Goal: Information Seeking & Learning: Learn about a topic

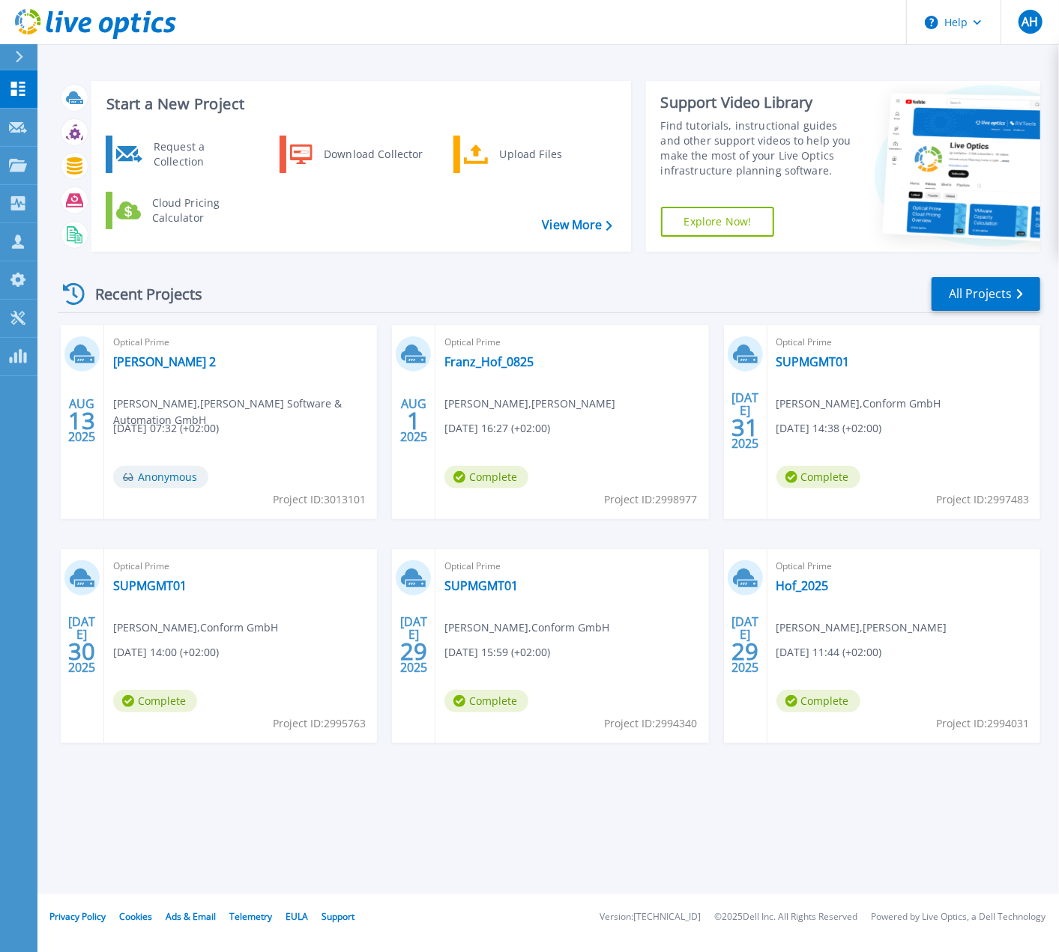
drag, startPoint x: 166, startPoint y: 353, endPoint x: 263, endPoint y: 420, distance: 118.5
click at [166, 353] on div "Optical Prime HEDRICH Messung 2 Patrick Biemer , Hedrich Software & Automation …" at bounding box center [240, 422] width 273 height 194
click at [177, 357] on link "[PERSON_NAME] 2" at bounding box center [164, 361] width 103 height 15
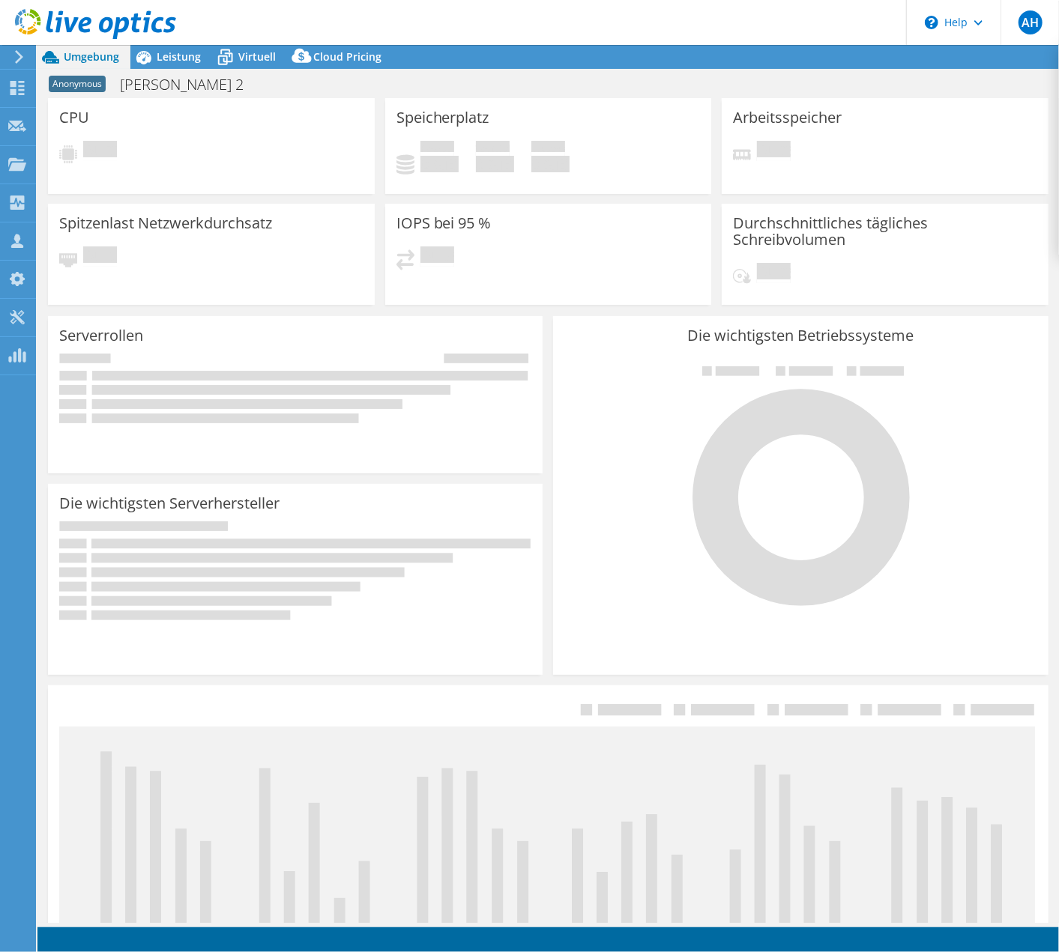
select select "USD"
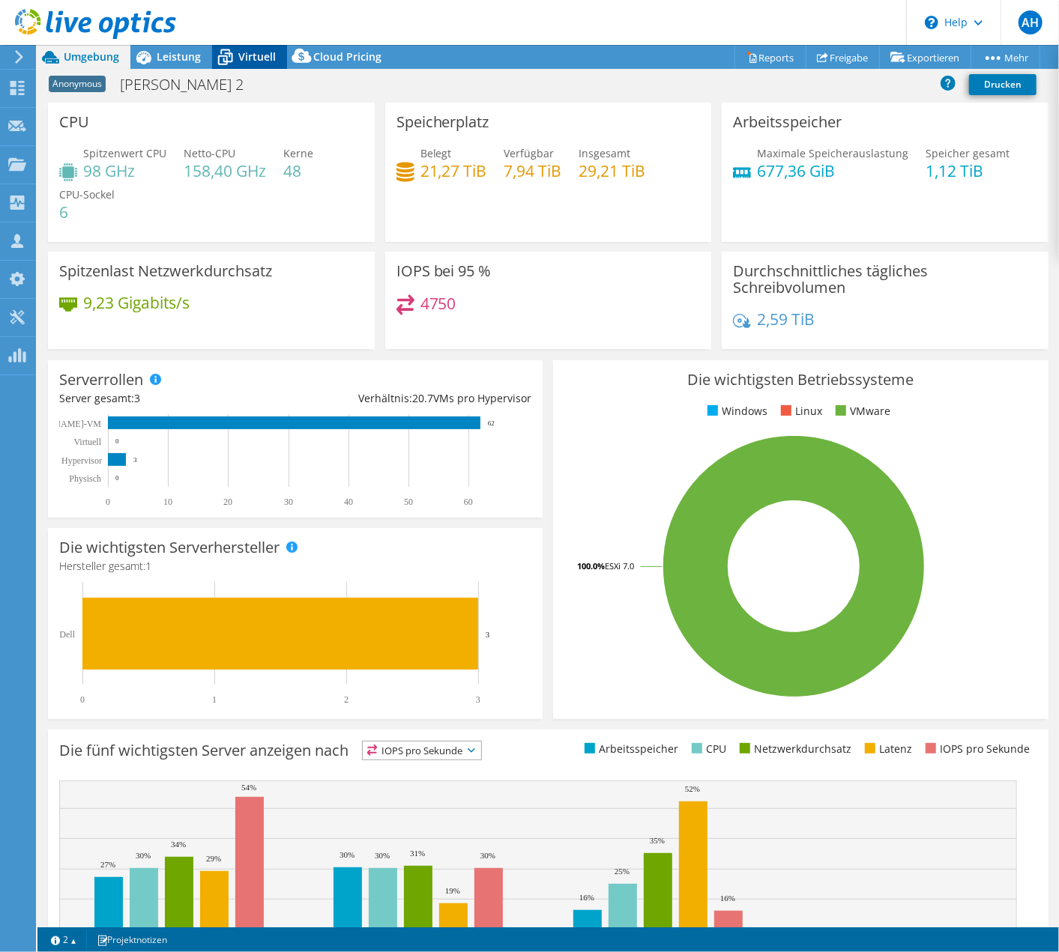
click at [257, 57] on span "Virtuell" at bounding box center [256, 56] width 37 height 14
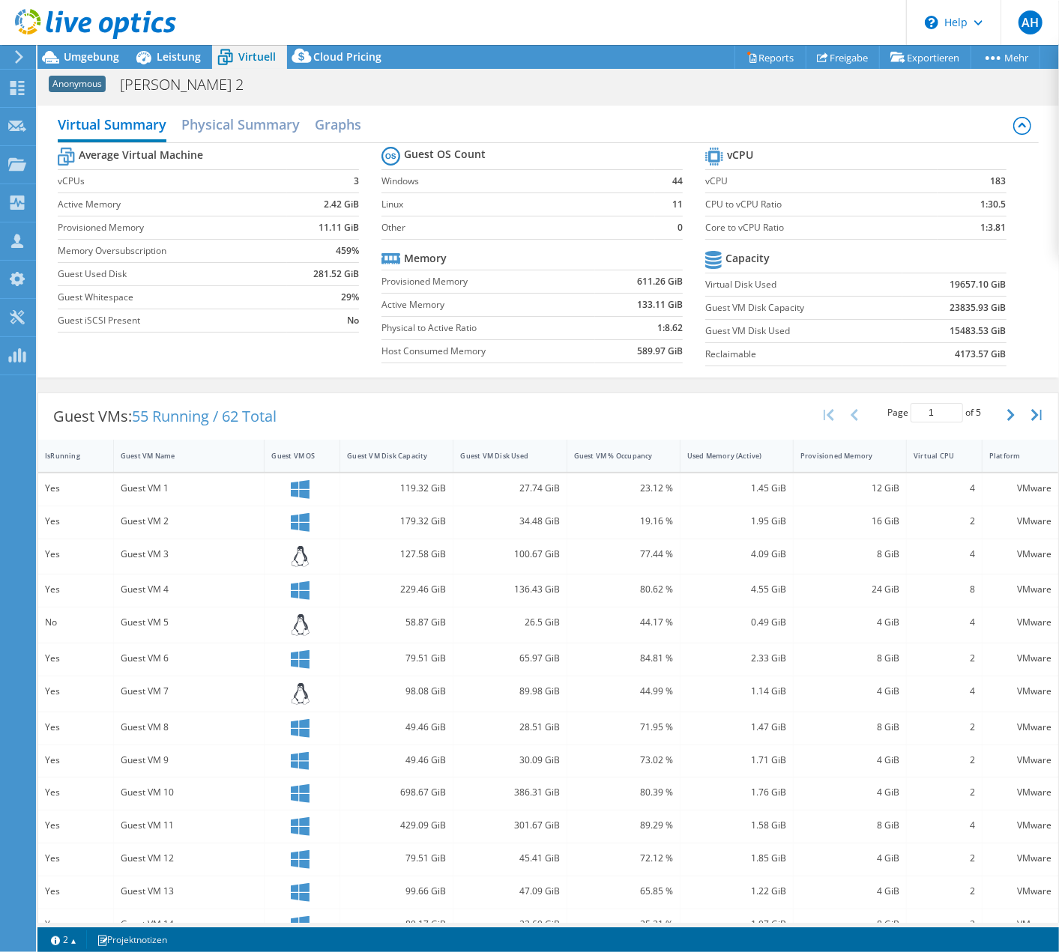
click at [604, 289] on td "611.26 GiB" at bounding box center [639, 281] width 88 height 23
click at [174, 61] on span "Leistung" at bounding box center [179, 56] width 44 height 14
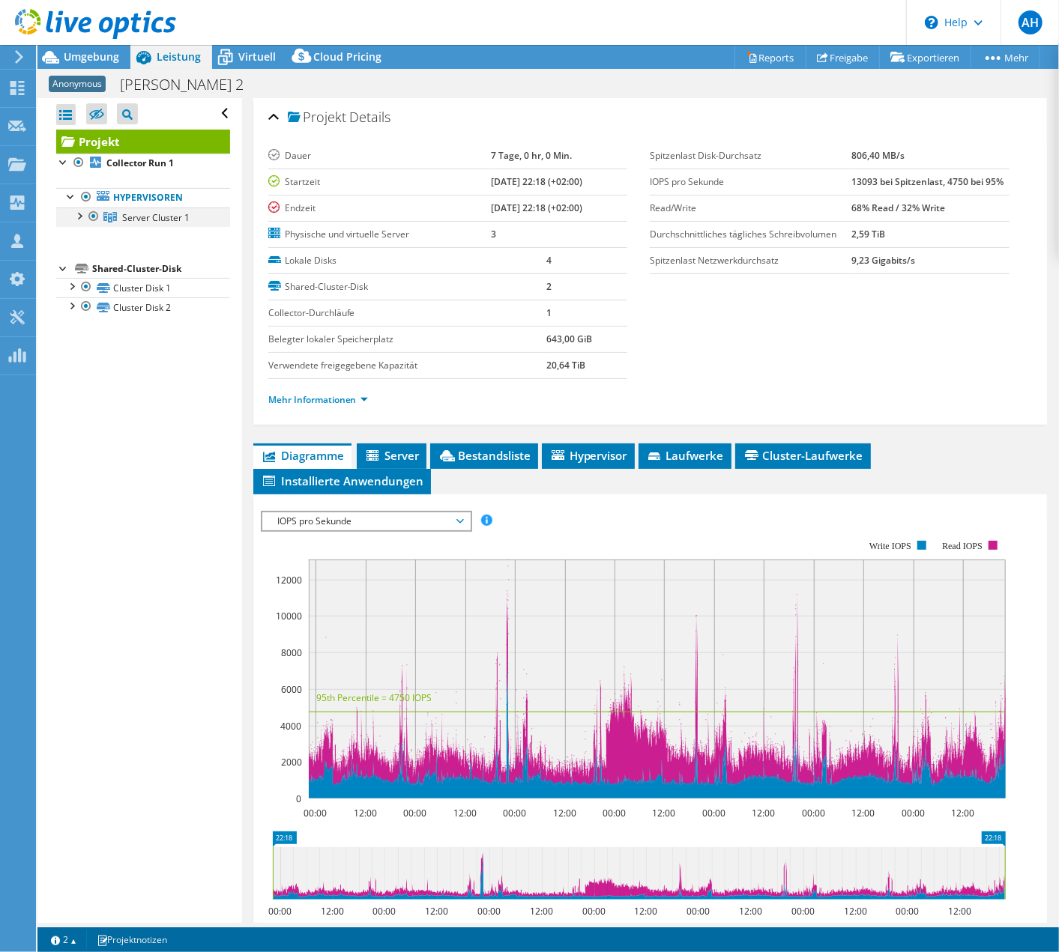
click at [72, 219] on div at bounding box center [78, 215] width 15 height 15
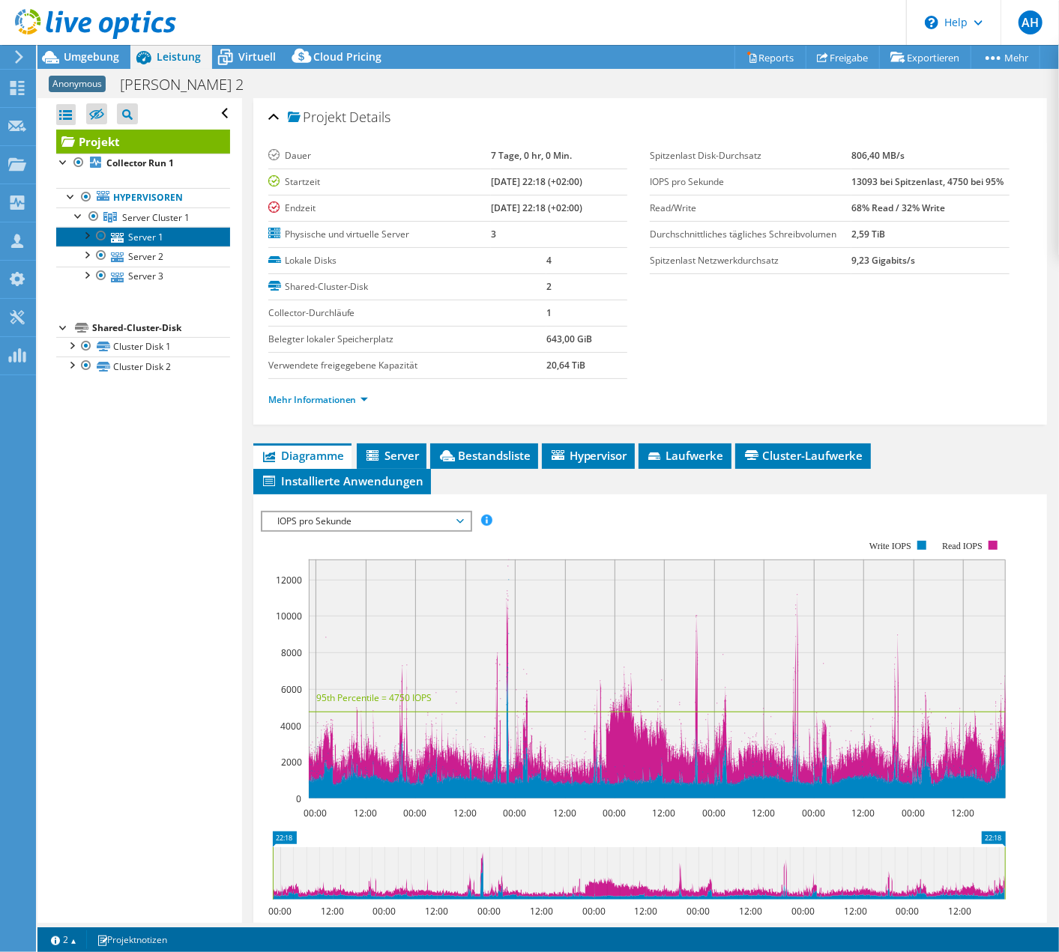
click at [139, 238] on link "Server 1" at bounding box center [143, 236] width 174 height 19
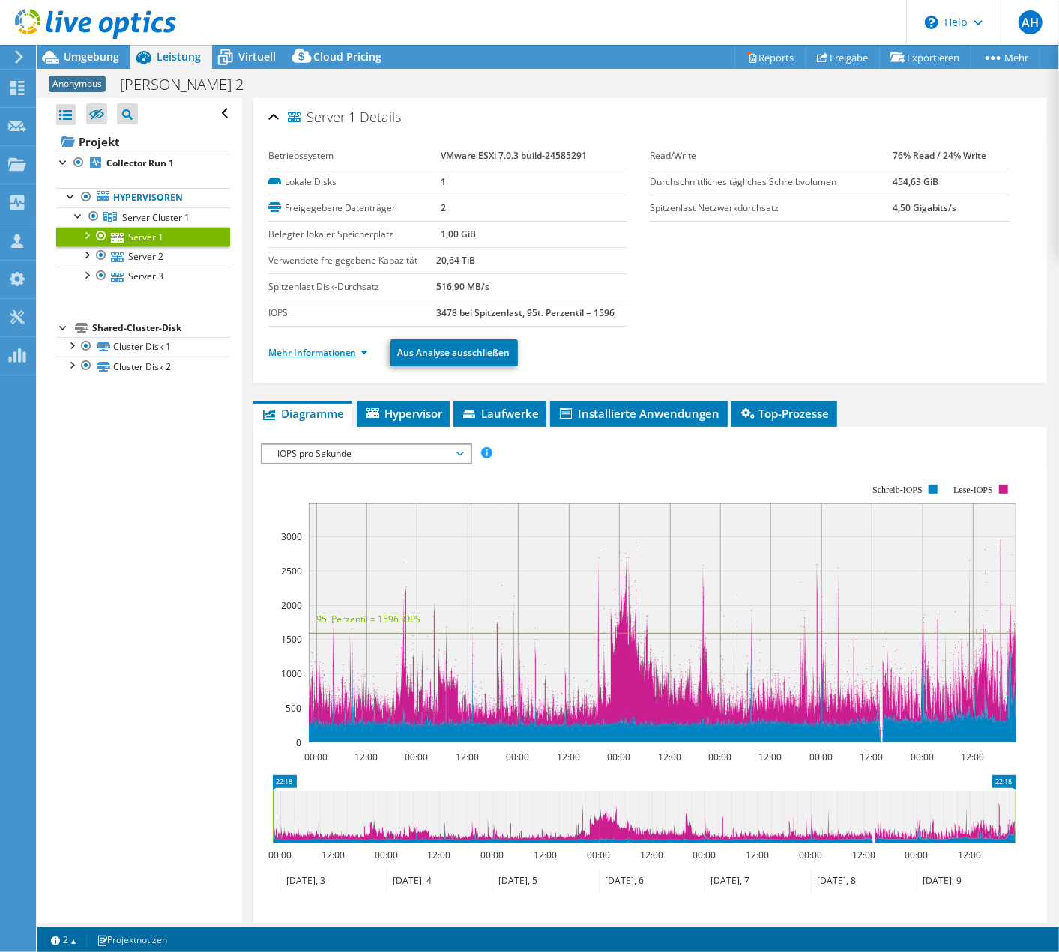
click at [366, 350] on link "Mehr Informationen" at bounding box center [318, 352] width 100 height 13
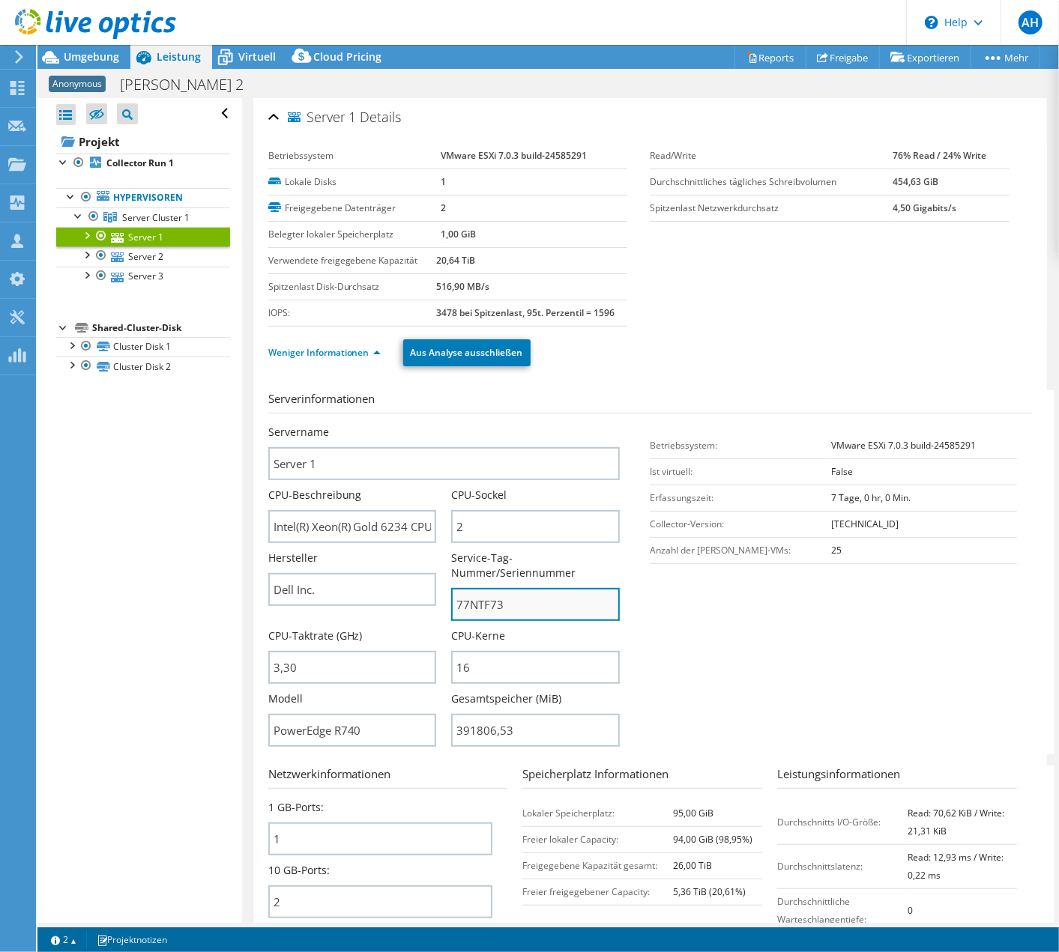
click at [521, 608] on input "77NTF73" at bounding box center [535, 604] width 169 height 33
click at [93, 54] on span "Umgebung" at bounding box center [91, 56] width 55 height 14
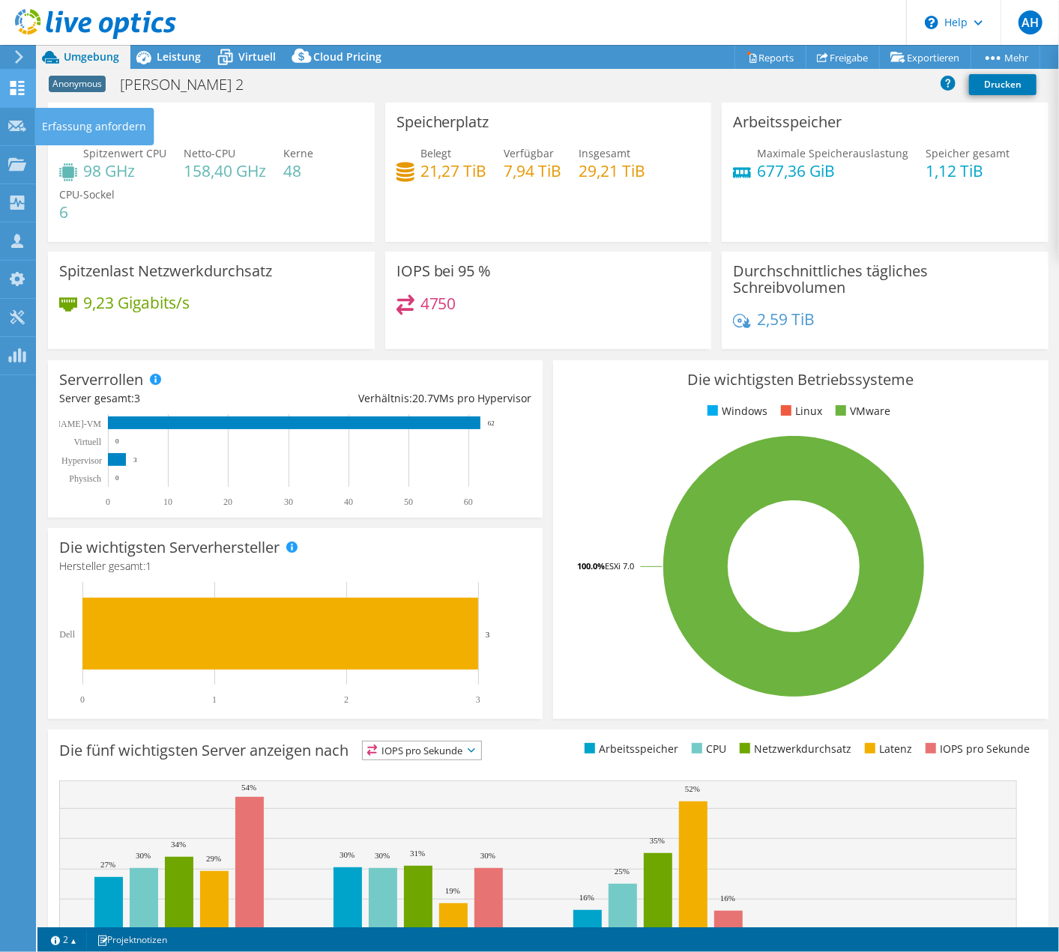
click at [19, 85] on use at bounding box center [17, 88] width 14 height 14
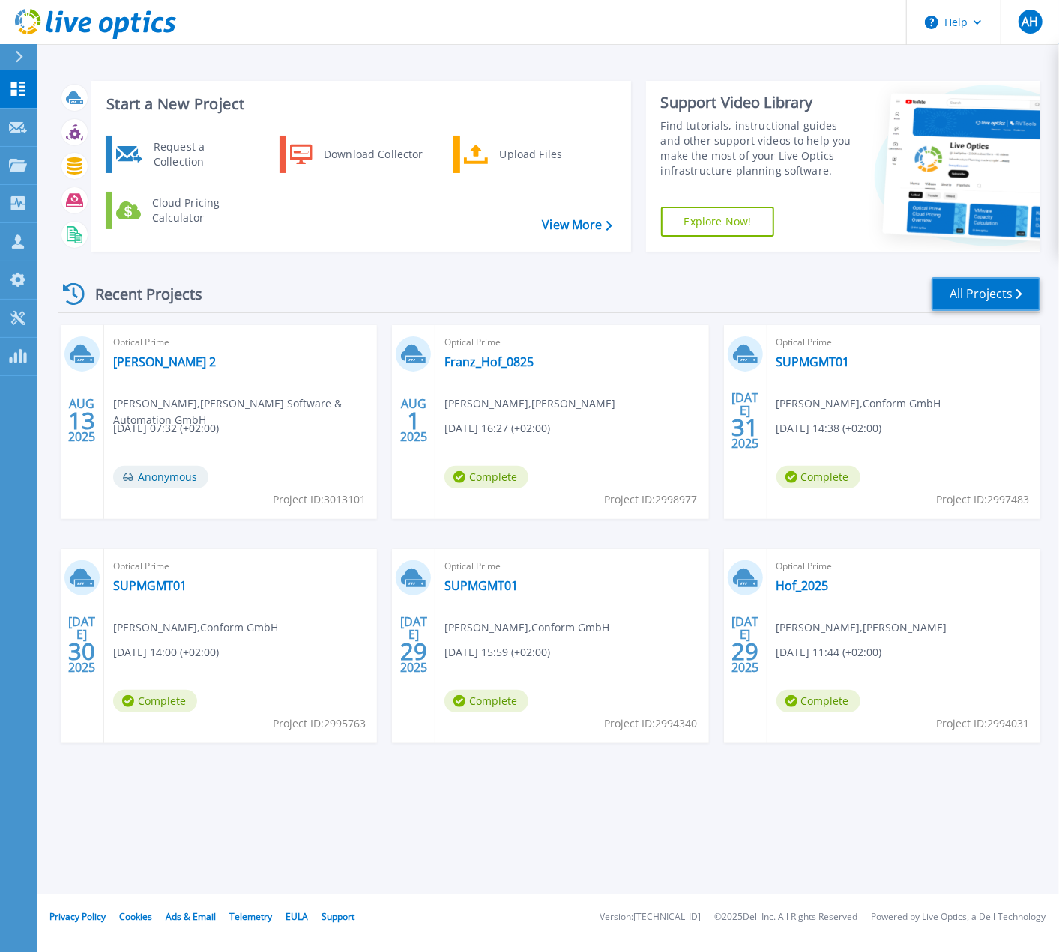
click at [977, 286] on link "All Projects" at bounding box center [985, 294] width 109 height 34
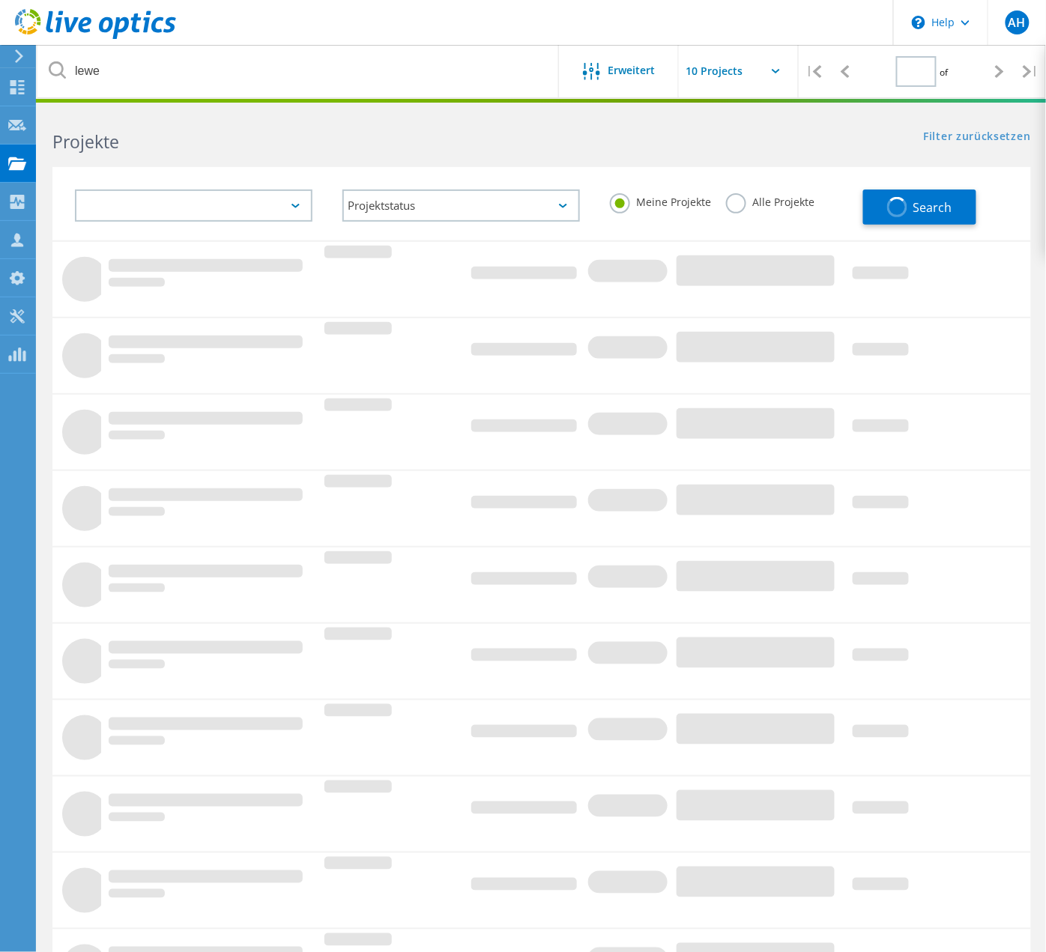
type input "1"
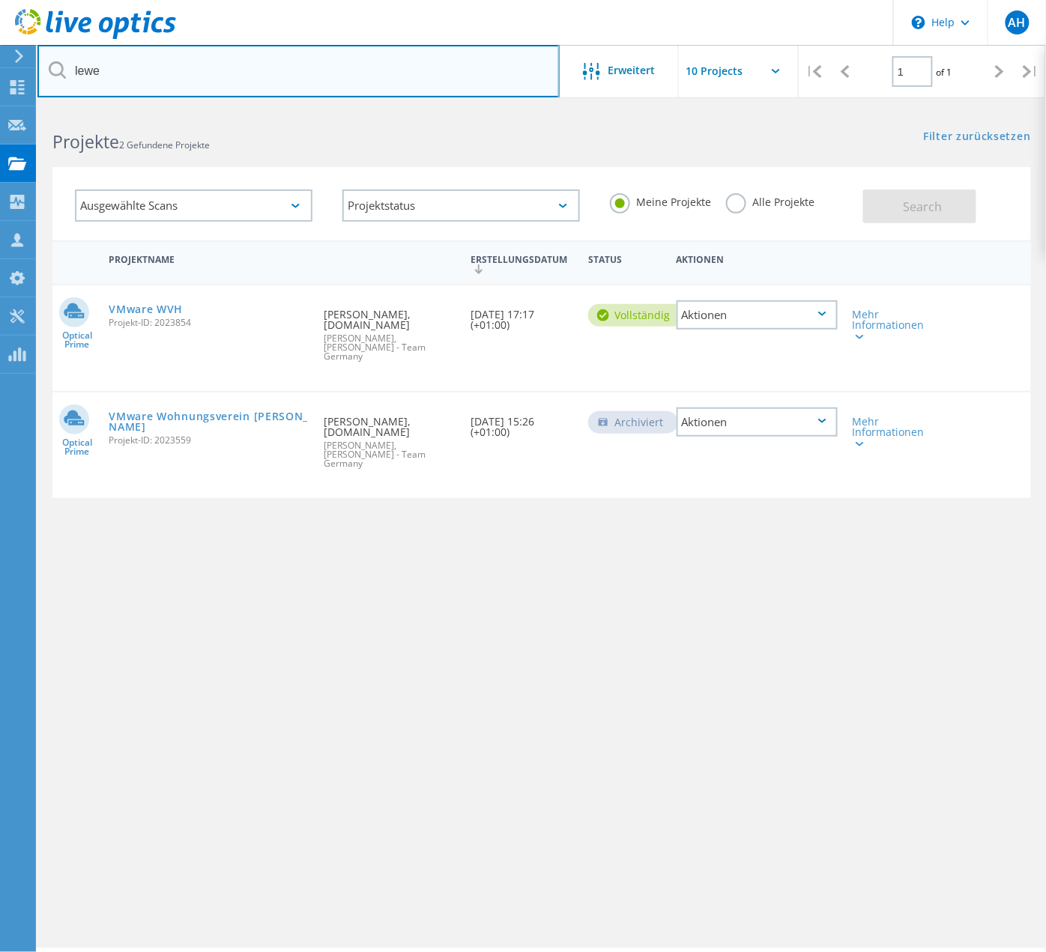
click at [182, 78] on input "lewe" at bounding box center [298, 71] width 522 height 52
click at [182, 77] on input "lewe" at bounding box center [298, 71] width 522 height 52
type input "vente"
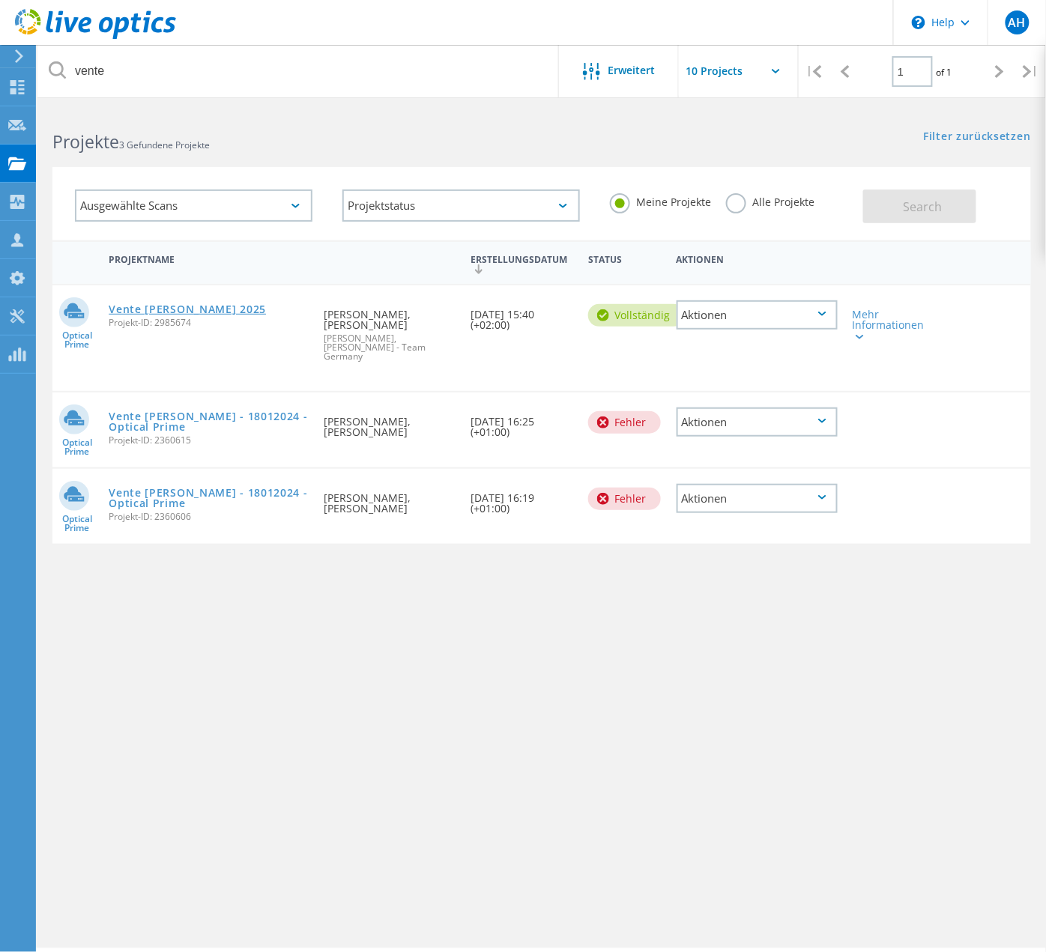
click at [163, 304] on link "Vente Holz RZ 2025" at bounding box center [187, 309] width 157 height 10
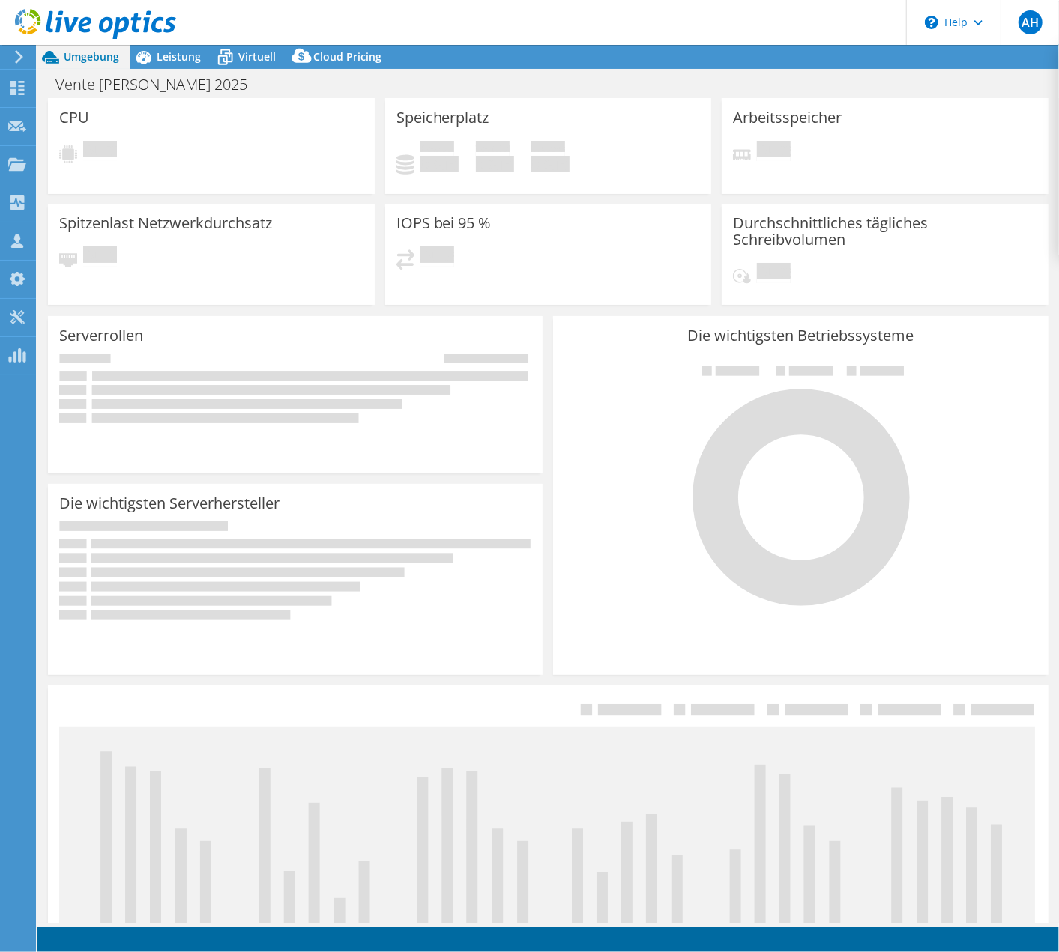
select select "USD"
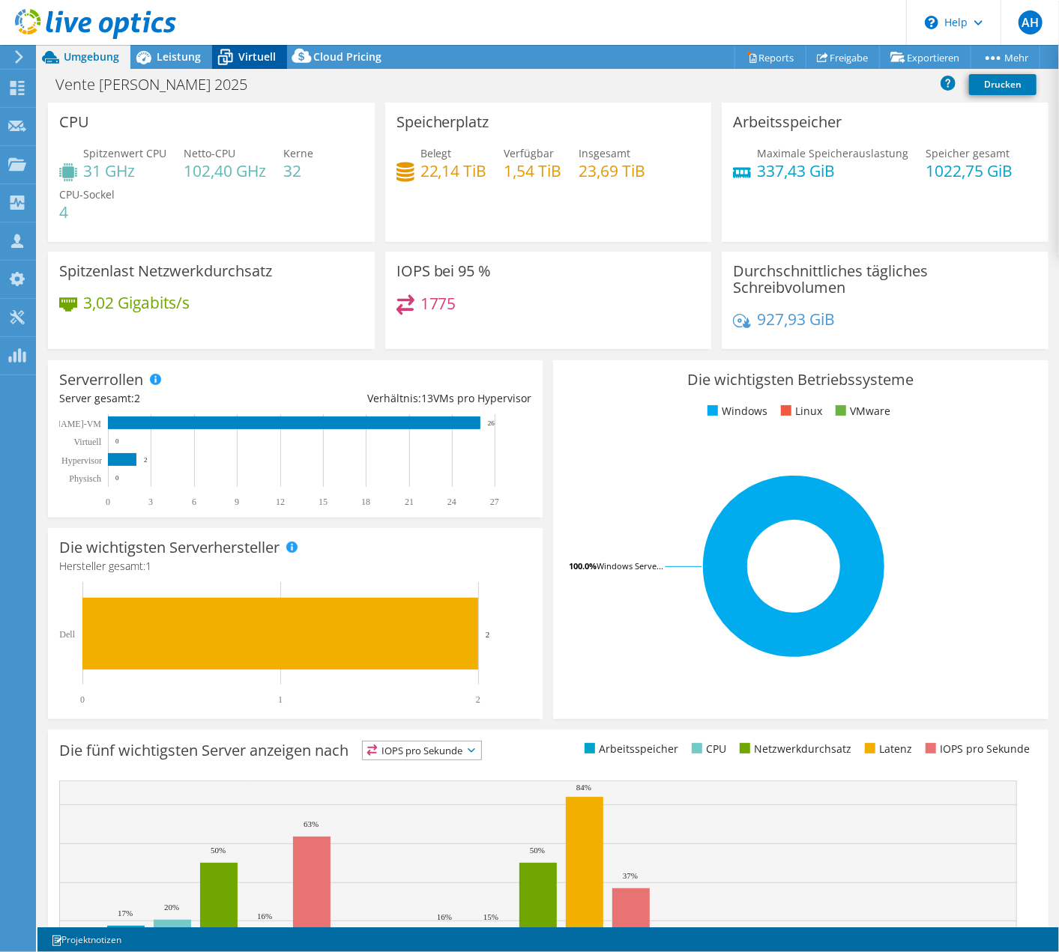
click at [259, 57] on span "Virtuell" at bounding box center [256, 56] width 37 height 14
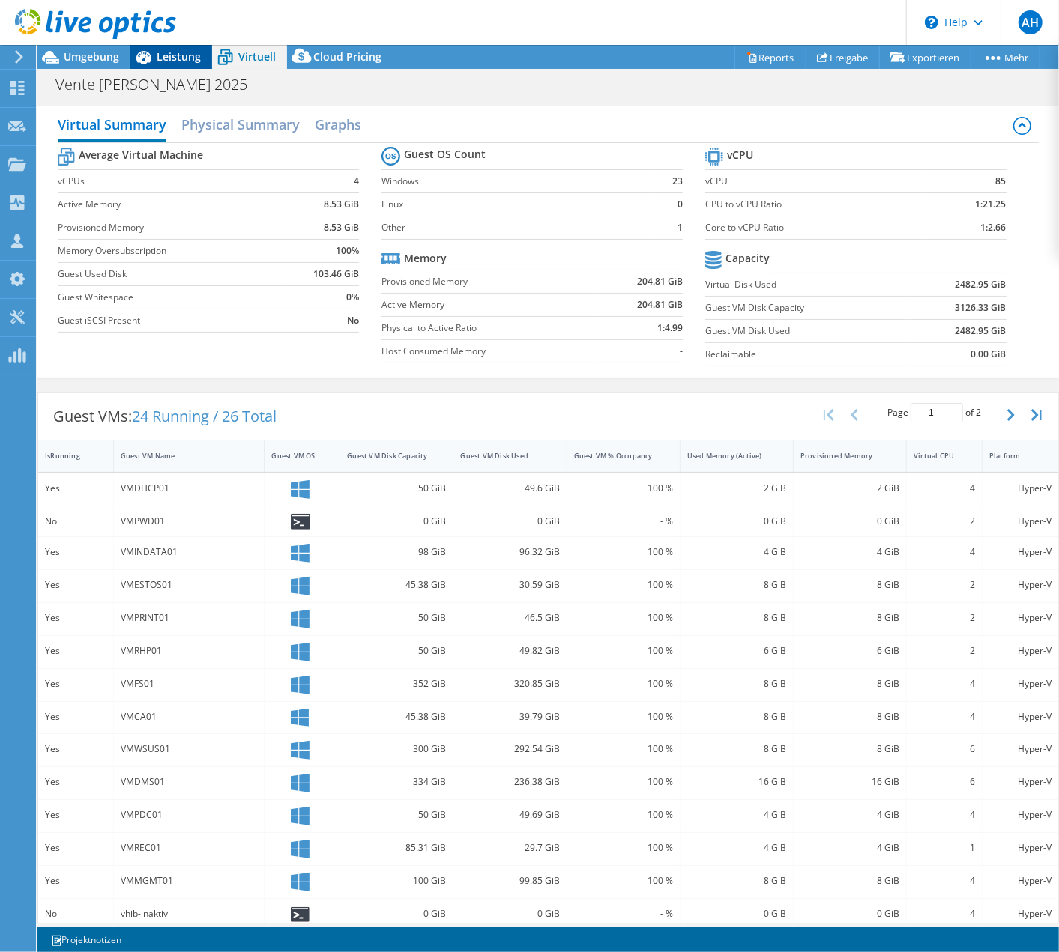
click at [176, 58] on span "Leistung" at bounding box center [179, 56] width 44 height 14
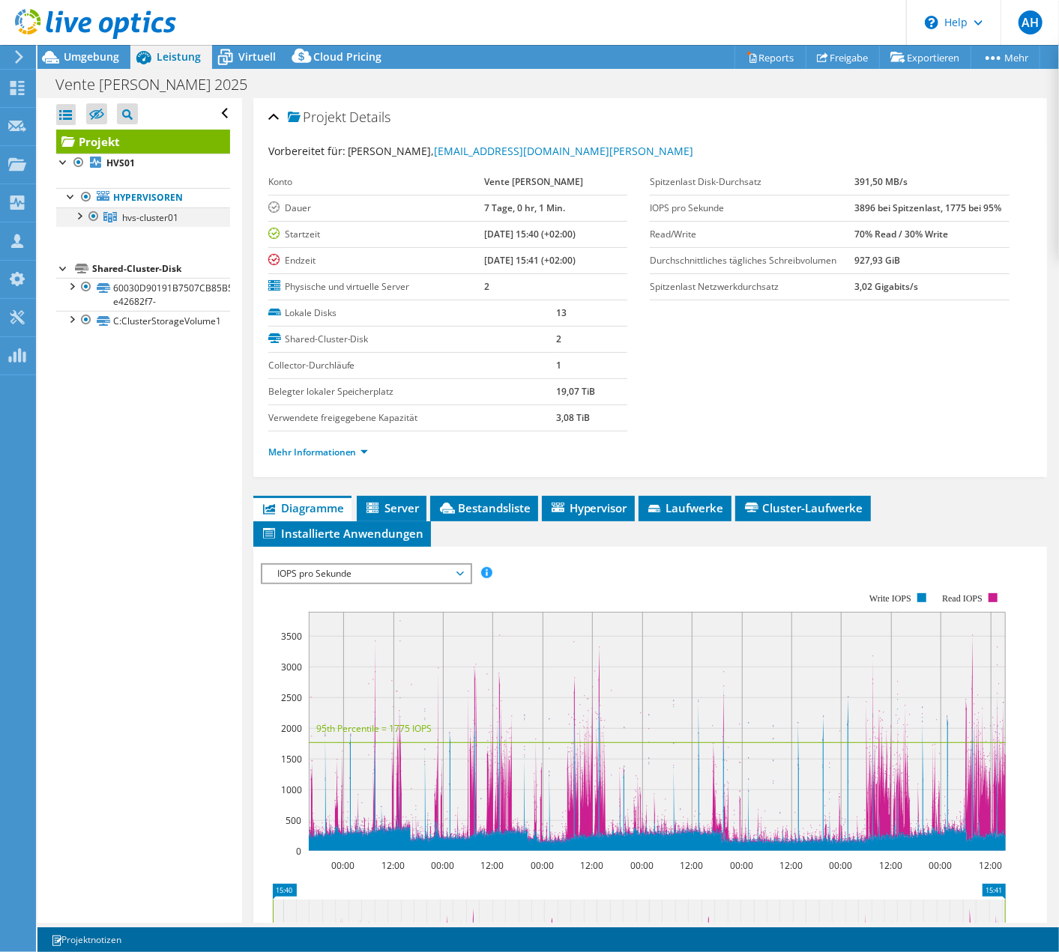
click at [79, 219] on div at bounding box center [78, 215] width 15 height 15
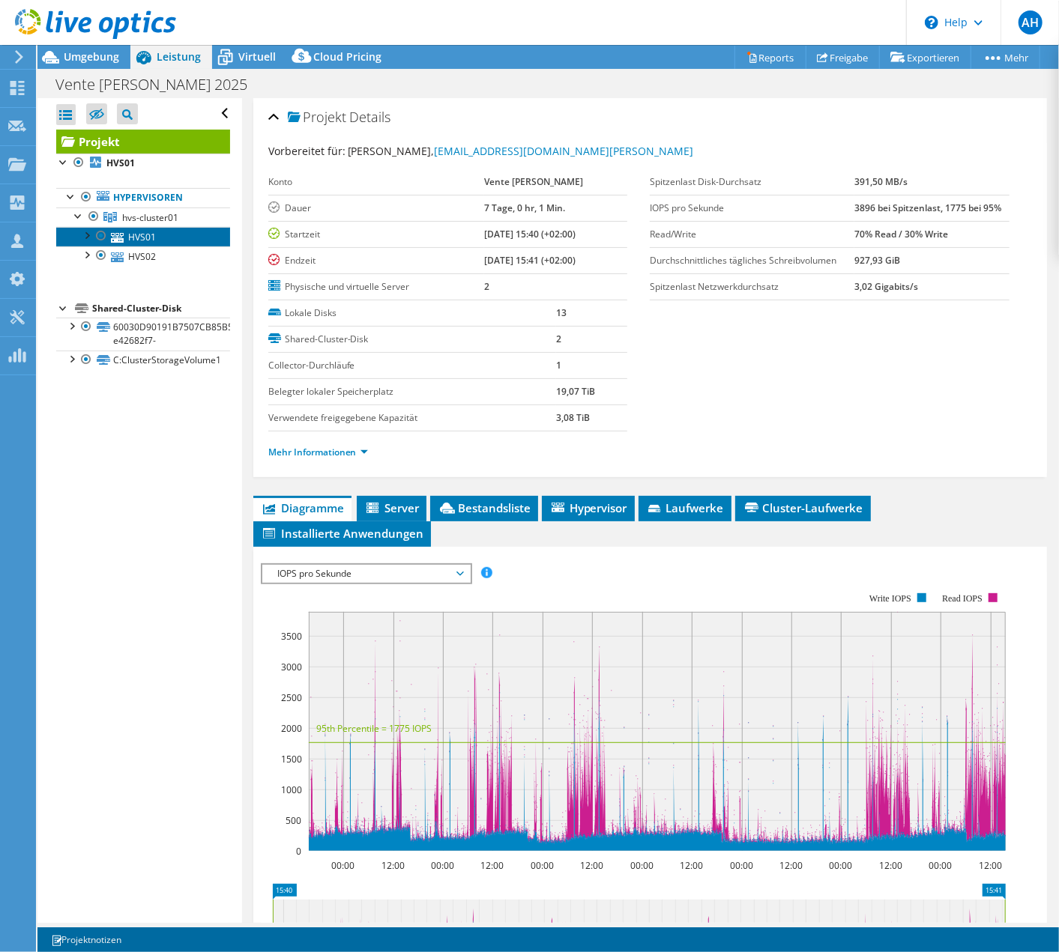
click at [151, 241] on link "HVS01" at bounding box center [143, 236] width 174 height 19
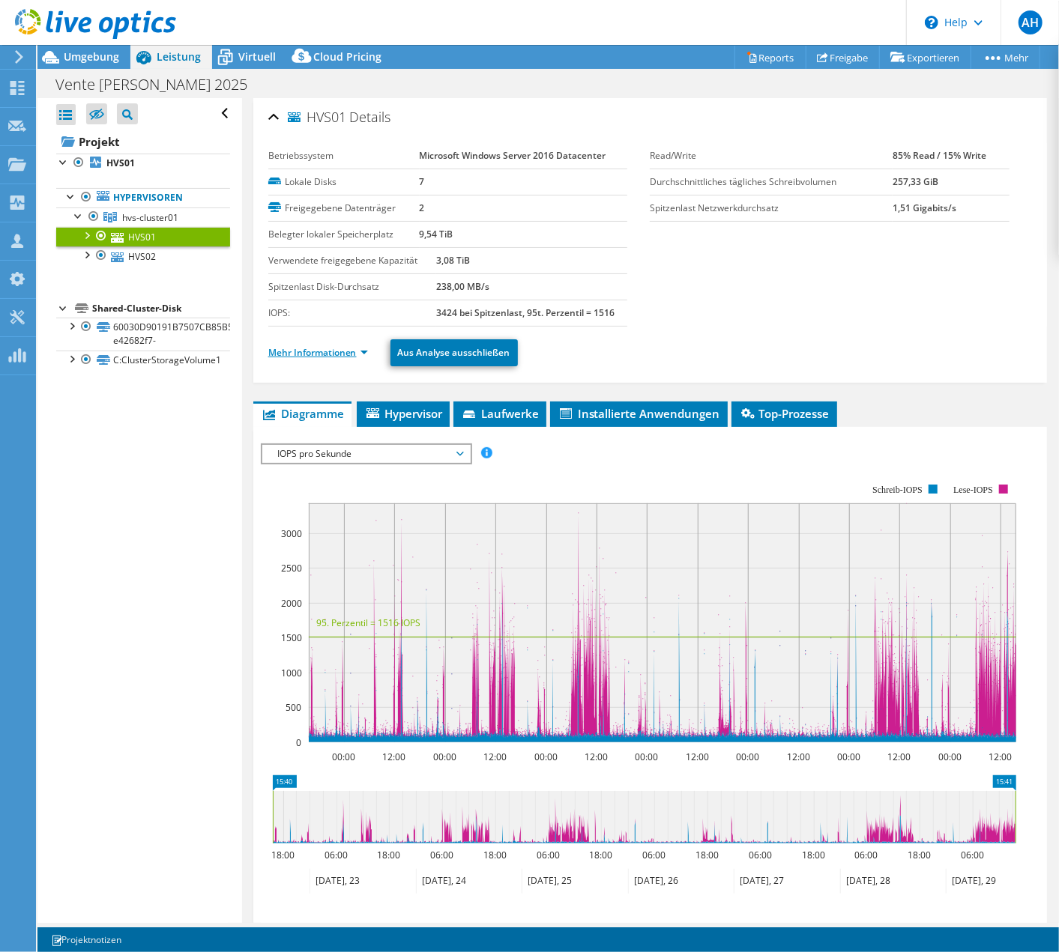
click at [364, 348] on link "Mehr Informationen" at bounding box center [318, 352] width 100 height 13
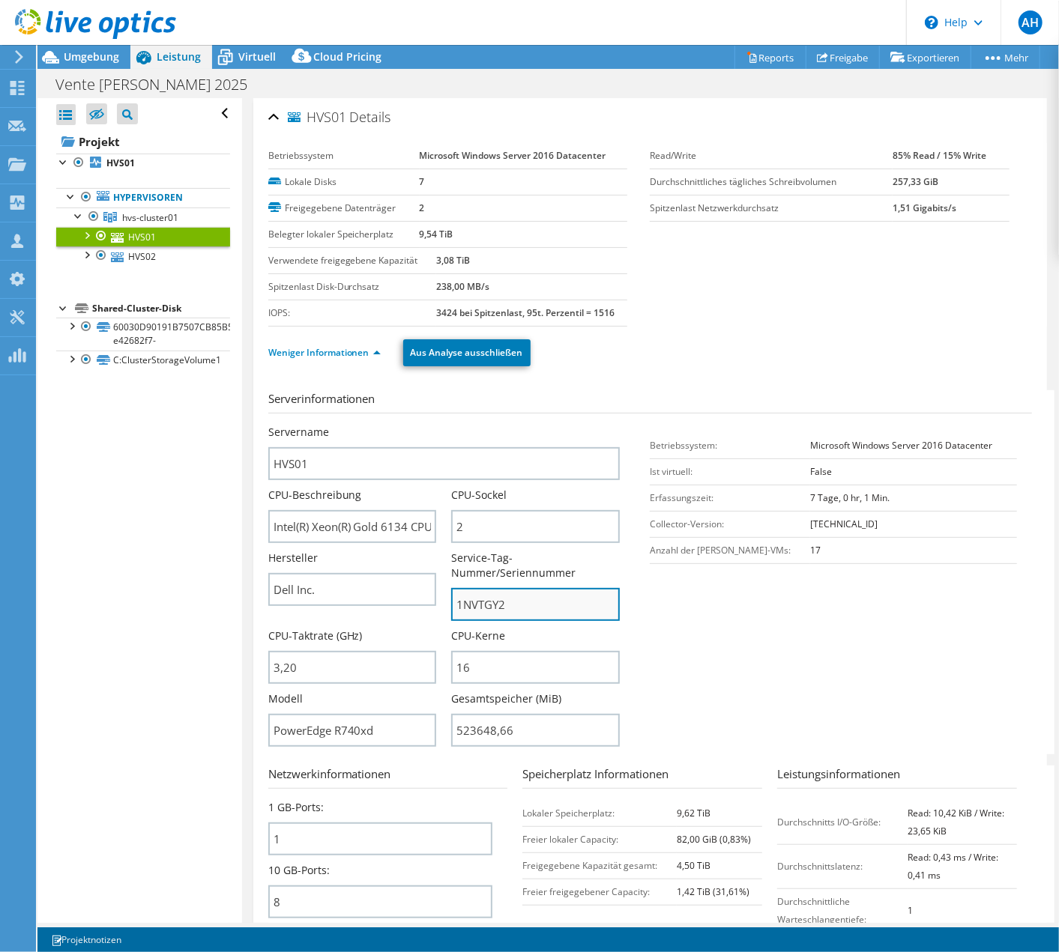
click at [534, 595] on input "1NVTGY2" at bounding box center [535, 604] width 169 height 33
click at [91, 46] on div at bounding box center [88, 25] width 176 height 50
click at [93, 54] on span "Umgebung" at bounding box center [91, 56] width 55 height 14
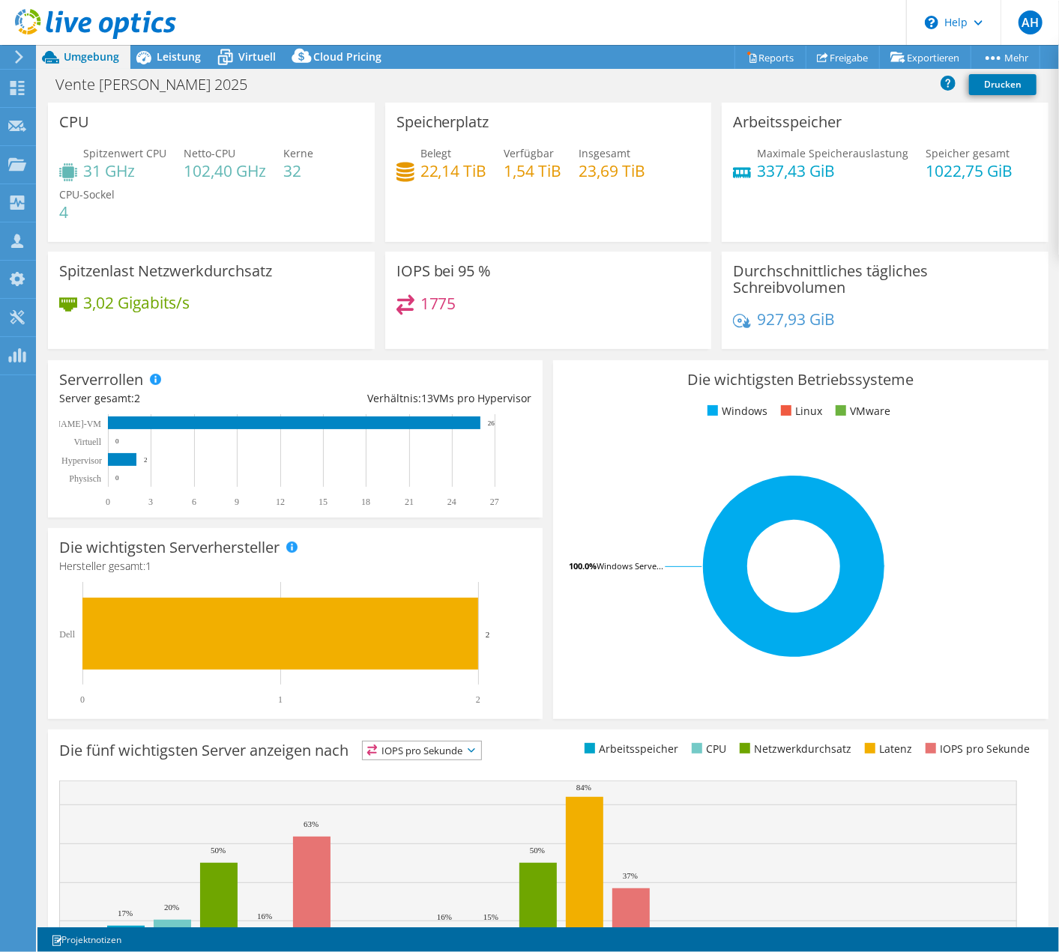
drag, startPoint x: 248, startPoint y: 256, endPoint x: 271, endPoint y: 263, distance: 24.4
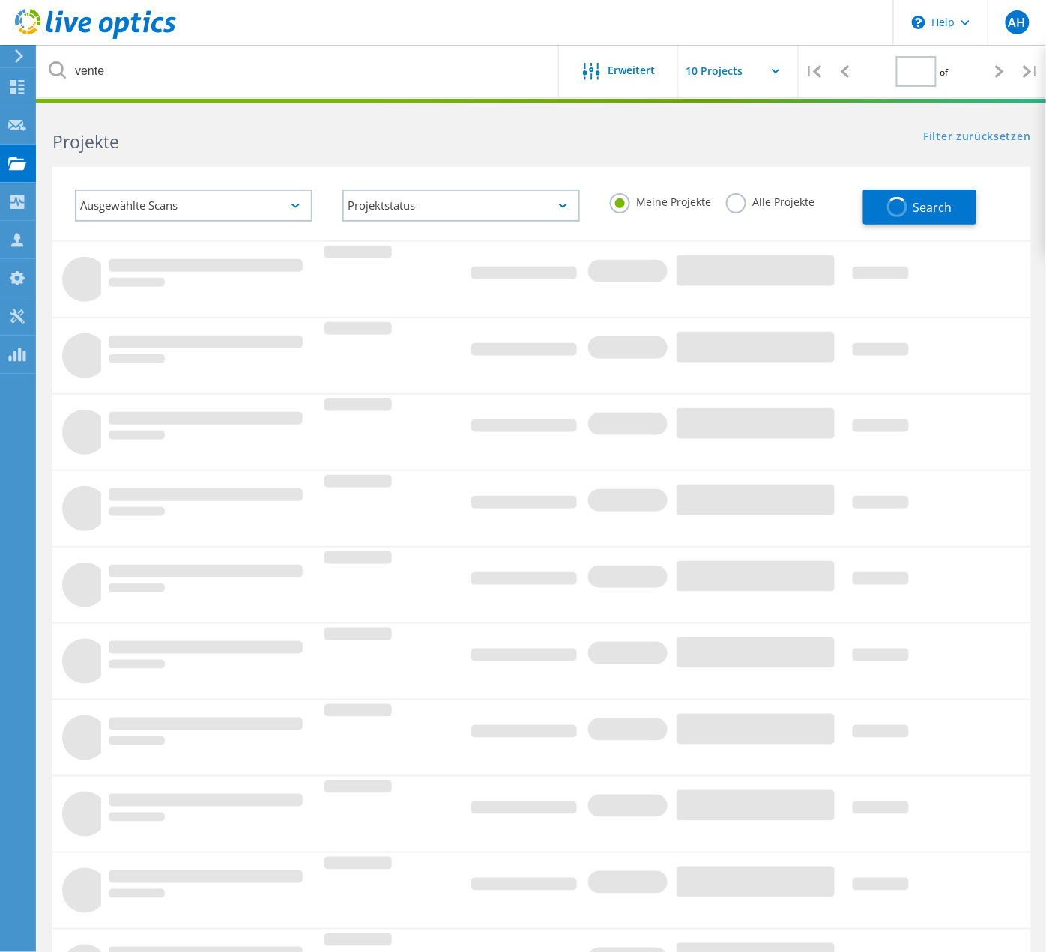
type input "1"
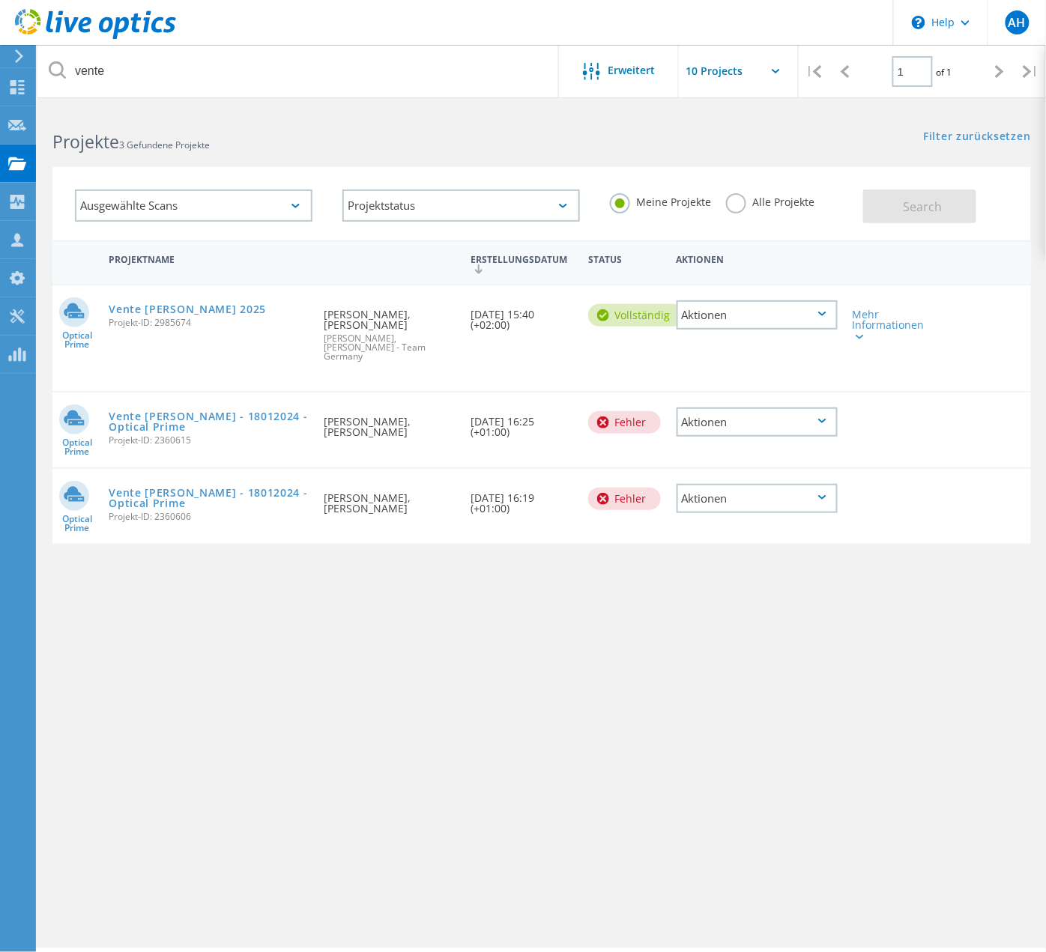
drag, startPoint x: 147, startPoint y: 380, endPoint x: 187, endPoint y: 383, distance: 40.6
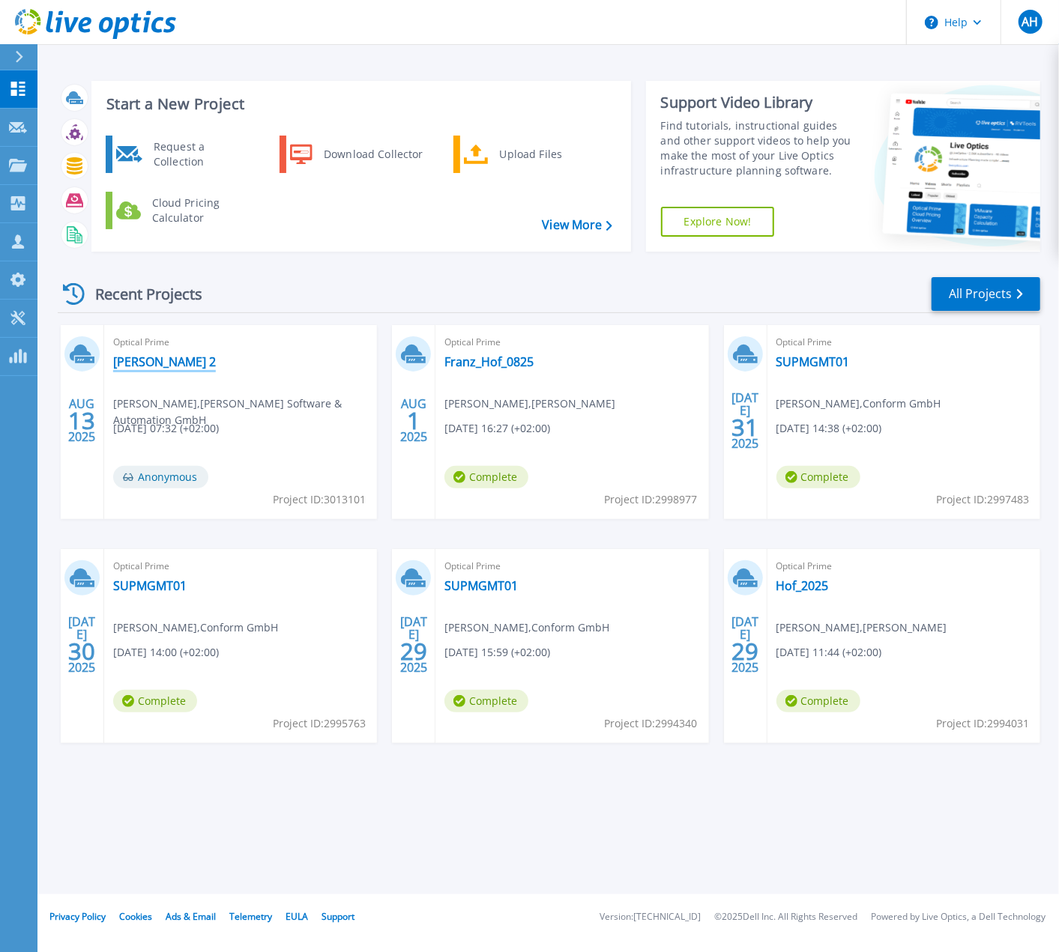
click at [216, 360] on link "HEDRICH Messung 2" at bounding box center [164, 361] width 103 height 15
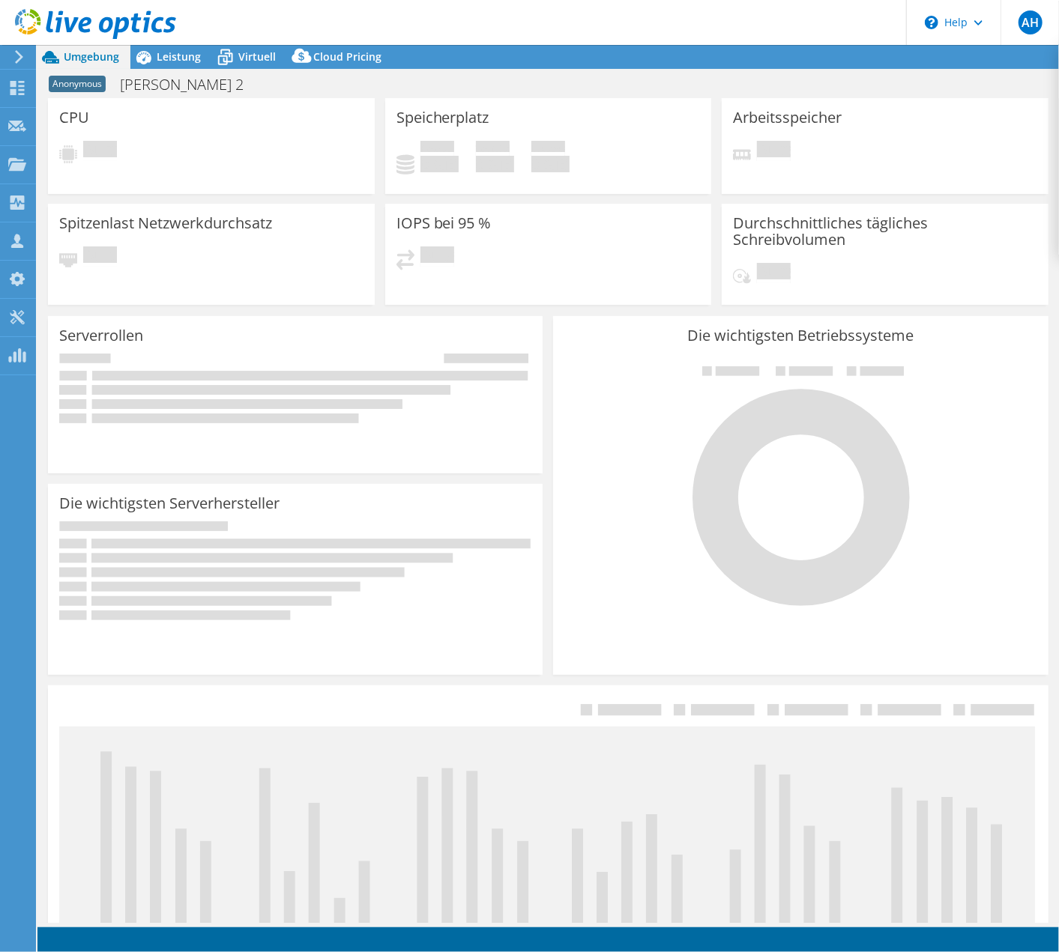
select select "USD"
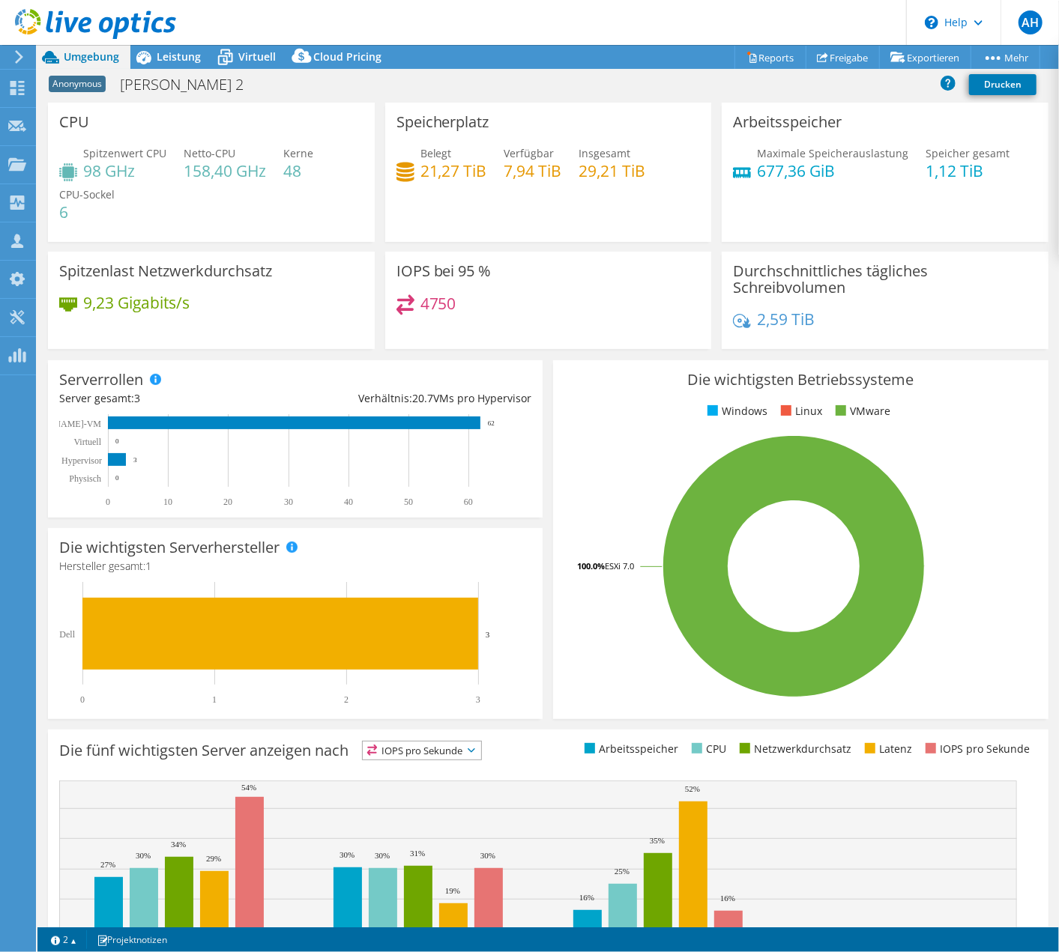
click at [878, 184] on div "Maximale Speicherauslastung 677,36 [PERSON_NAME] gesamt 1,12 TiB" at bounding box center [885, 169] width 304 height 49
drag, startPoint x: 969, startPoint y: 184, endPoint x: 794, endPoint y: 141, distance: 179.9
click at [794, 141] on div "Arbeitsspeicher Maximale Speicherauslastung 677,36 [PERSON_NAME] gesamt 1,12 TiB" at bounding box center [885, 172] width 327 height 139
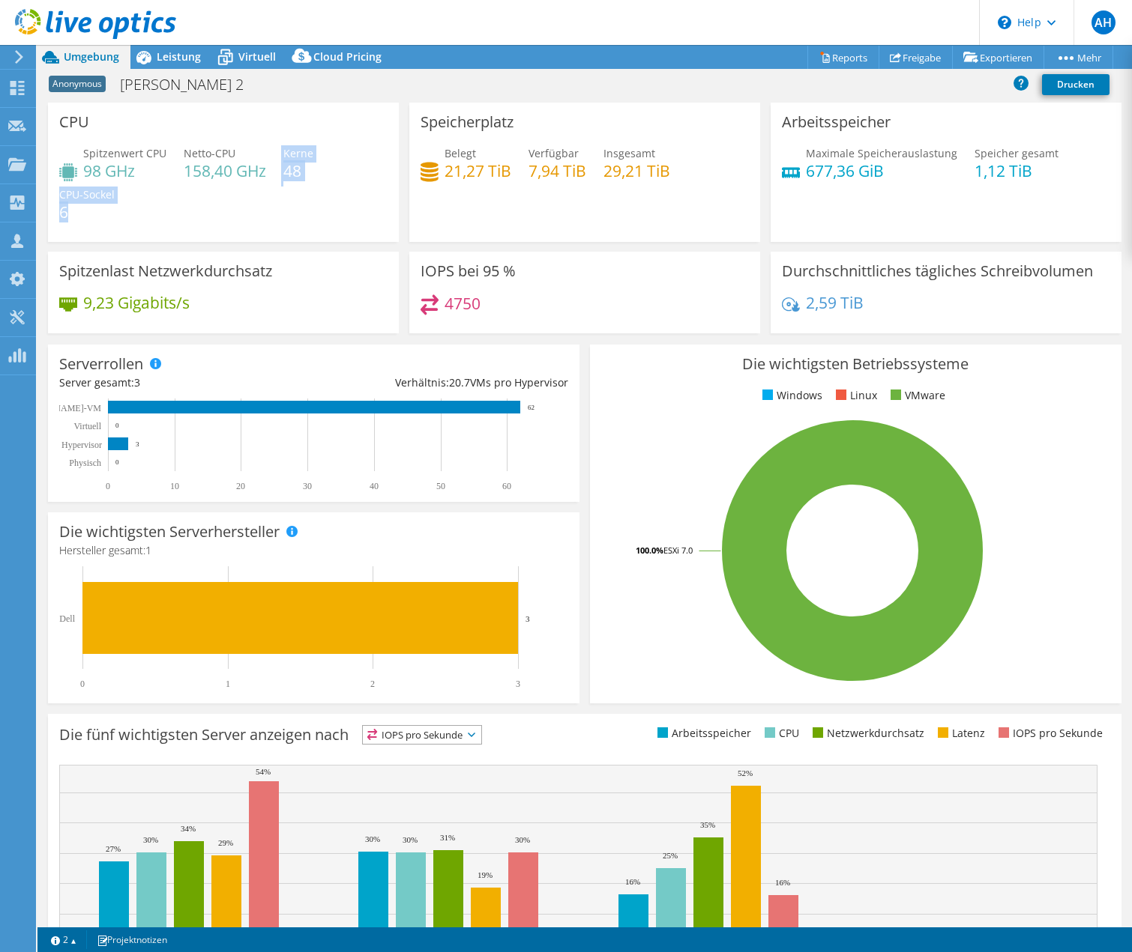
drag, startPoint x: 287, startPoint y: 196, endPoint x: 270, endPoint y: 145, distance: 53.1
click at [270, 145] on div "Spitzenwert CPU 98 GHz Netto-CPU 158,40 GHz Kerne 48 CPU-Sockel 6" at bounding box center [223, 190] width 328 height 90
drag, startPoint x: 300, startPoint y: 215, endPoint x: 280, endPoint y: 143, distance: 74.5
click at [280, 143] on div "CPU Spitzenwert CPU 98 GHz Netto-CPU 158,40 GHz Kerne 48 CPU-Sockel 6" at bounding box center [223, 172] width 351 height 139
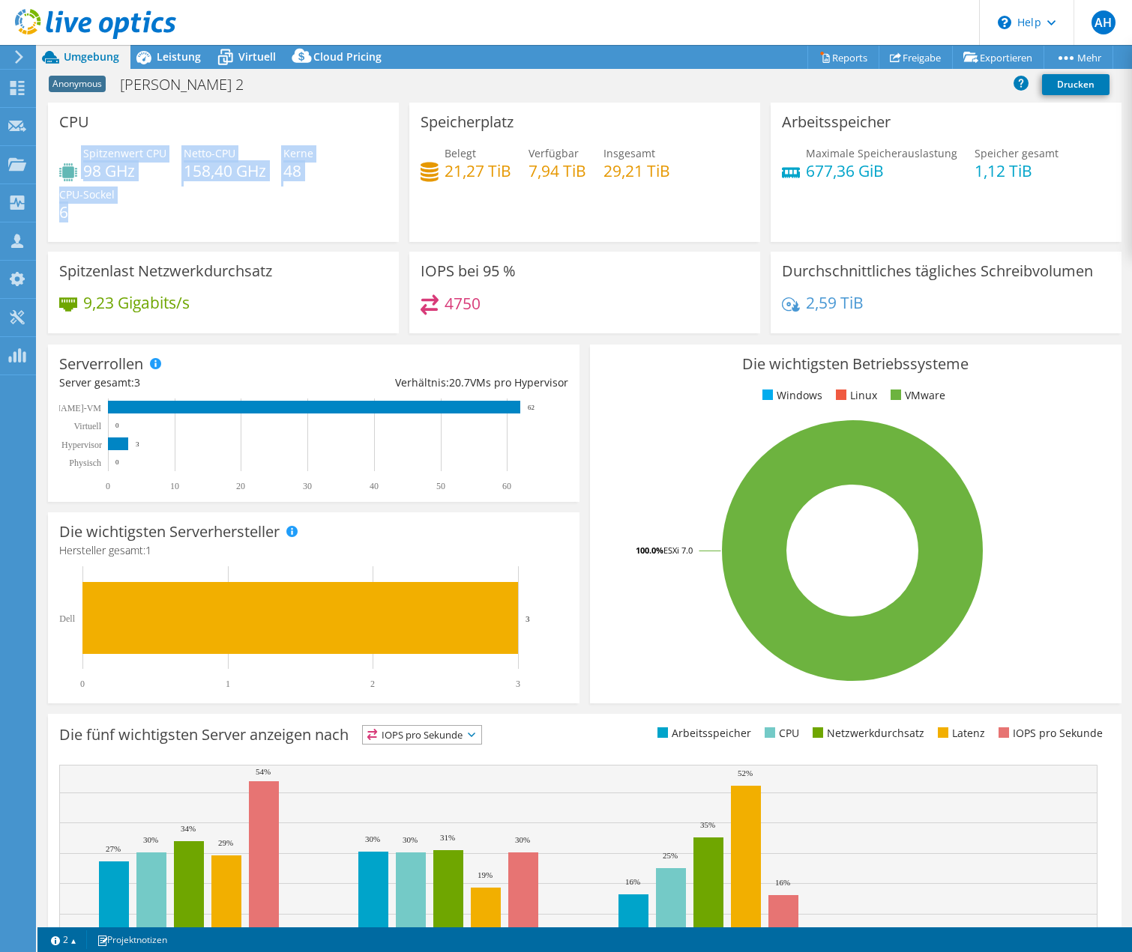
click at [280, 143] on div "CPU Spitzenwert CPU 98 GHz Netto-CPU 158,40 GHz Kerne 48 CPU-Sockel 6" at bounding box center [223, 172] width 351 height 139
drag, startPoint x: 291, startPoint y: 197, endPoint x: 283, endPoint y: 156, distance: 42.0
click at [283, 156] on div "Spitzenwert CPU 98 GHz Netto-CPU 158,40 GHz Kerne 48 CPU-Sockel 6" at bounding box center [223, 190] width 328 height 90
click at [283, 156] on span "Kerne" at bounding box center [298, 153] width 30 height 14
drag, startPoint x: 285, startPoint y: 154, endPoint x: 300, endPoint y: 208, distance: 56.9
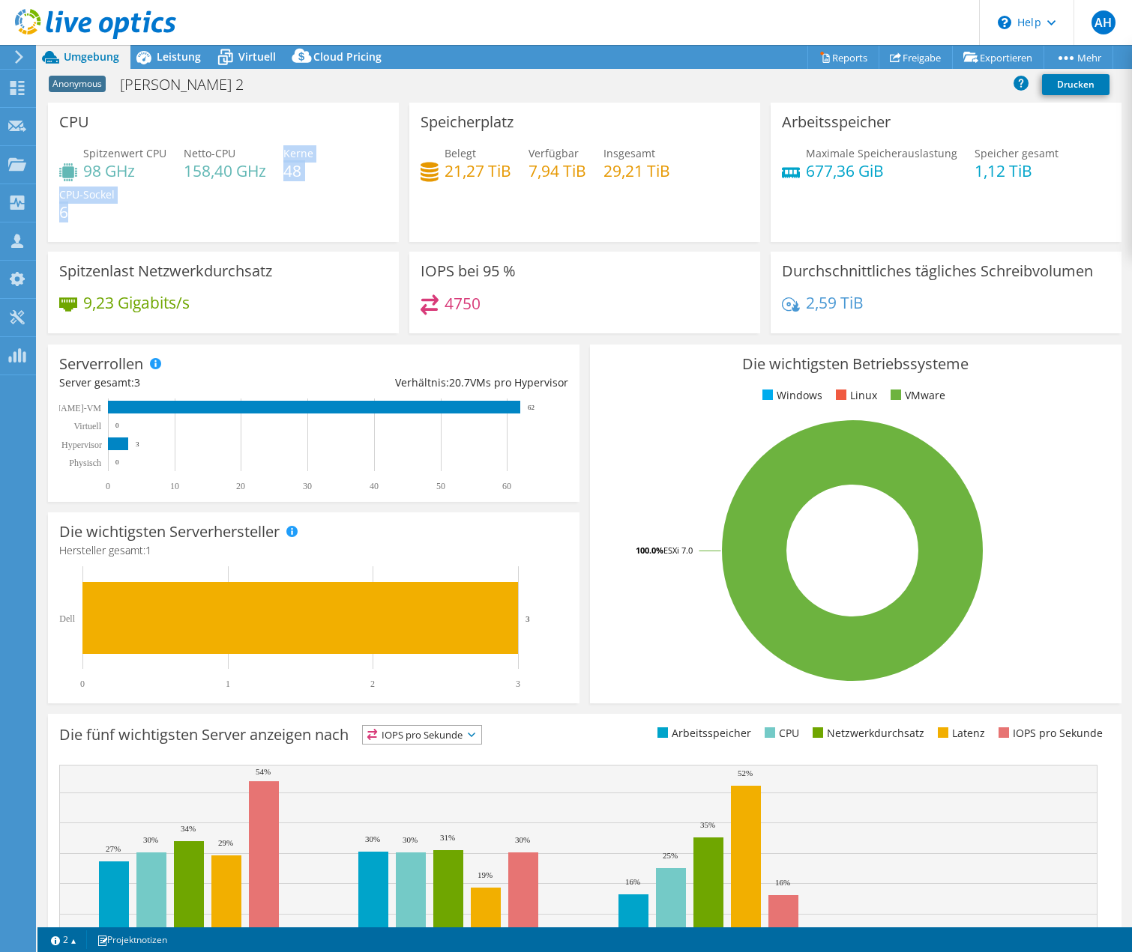
click at [300, 208] on div "Spitzenwert CPU 98 GHz Netto-CPU 158,40 GHz Kerne 48 CPU-Sockel 6" at bounding box center [223, 190] width 328 height 90
drag, startPoint x: 300, startPoint y: 208, endPoint x: 277, endPoint y: 155, distance: 58.1
click at [277, 155] on div "Spitzenwert CPU 98 GHz Netto-CPU 158,40 GHz Kerne 48 CPU-Sockel 6" at bounding box center [223, 190] width 328 height 90
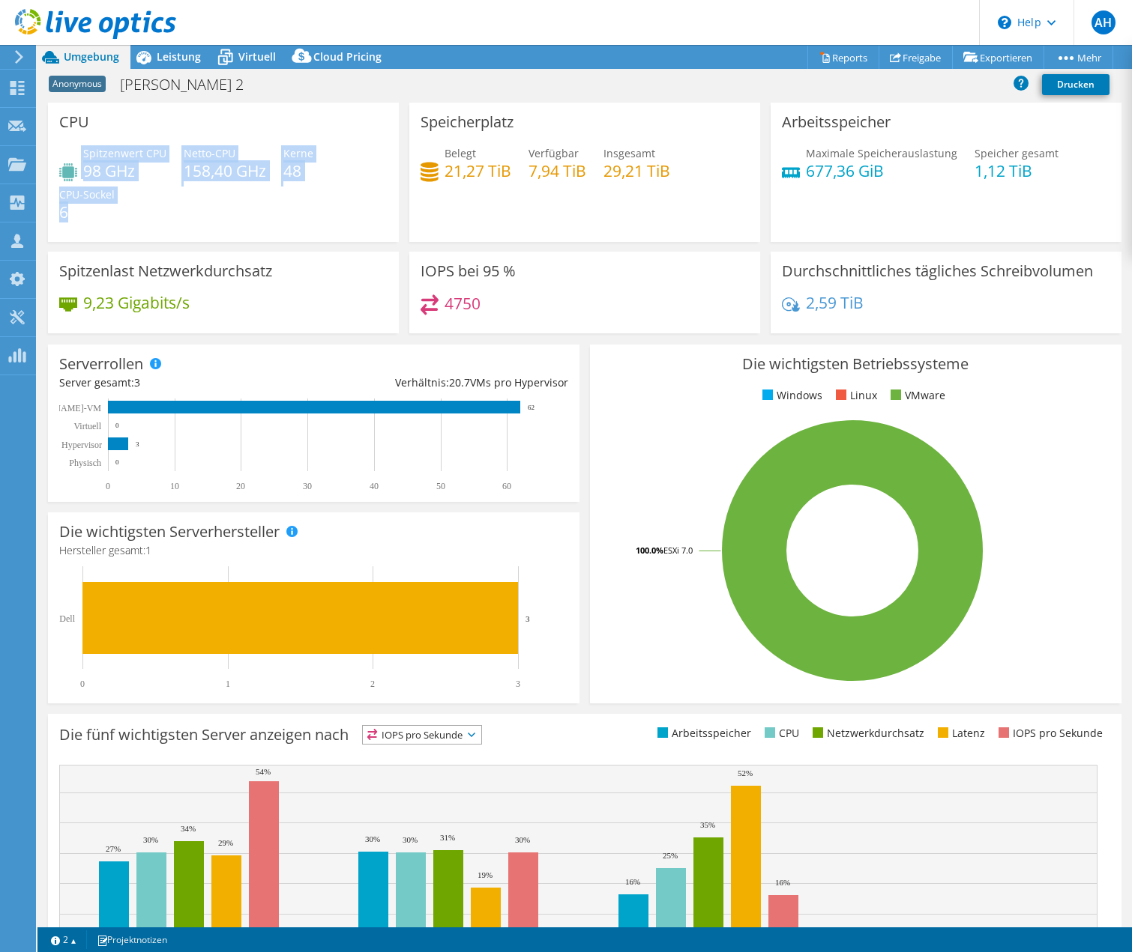
drag, startPoint x: 282, startPoint y: 137, endPoint x: 301, endPoint y: 205, distance: 70.9
click at [301, 205] on div "CPU Spitzenwert CPU 98 GHz Netto-CPU 158,40 GHz Kerne 48 CPU-Sockel 6" at bounding box center [223, 172] width 351 height 139
click at [301, 205] on div "Spitzenwert CPU 98 GHz Netto-CPU 158,40 GHz Kerne 48 CPU-Sockel 6" at bounding box center [223, 190] width 328 height 90
drag, startPoint x: 302, startPoint y: 208, endPoint x: 94, endPoint y: 143, distance: 218.1
click at [94, 143] on div "CPU Spitzenwert CPU 98 GHz Netto-CPU 158,40 GHz Kerne 48 CPU-Sockel 6" at bounding box center [223, 172] width 351 height 139
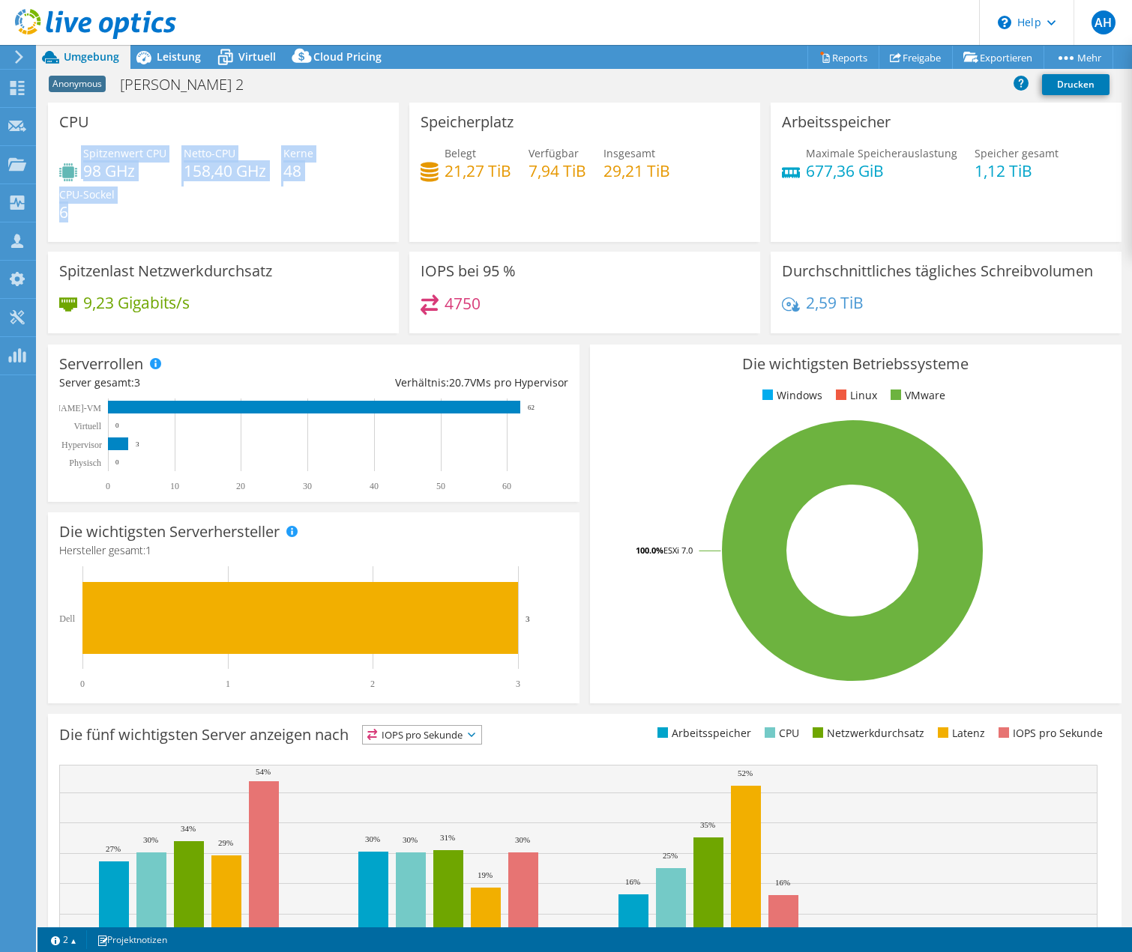
click at [93, 143] on div "CPU Spitzenwert CPU 98 GHz Netto-CPU 158,40 GHz Kerne 48 CPU-Sockel 6" at bounding box center [223, 172] width 351 height 139
drag, startPoint x: 79, startPoint y: 141, endPoint x: 184, endPoint y: 211, distance: 127.0
click at [184, 211] on div "CPU Spitzenwert CPU 98 GHz Netto-CPU 158,40 GHz Kerne 48 CPU-Sockel 6" at bounding box center [223, 172] width 351 height 139
click at [184, 211] on div "Spitzenwert CPU 98 GHz Netto-CPU 158,40 GHz Kerne 48 CPU-Sockel 6" at bounding box center [223, 190] width 328 height 90
drag, startPoint x: 219, startPoint y: 210, endPoint x: 64, endPoint y: 142, distance: 168.5
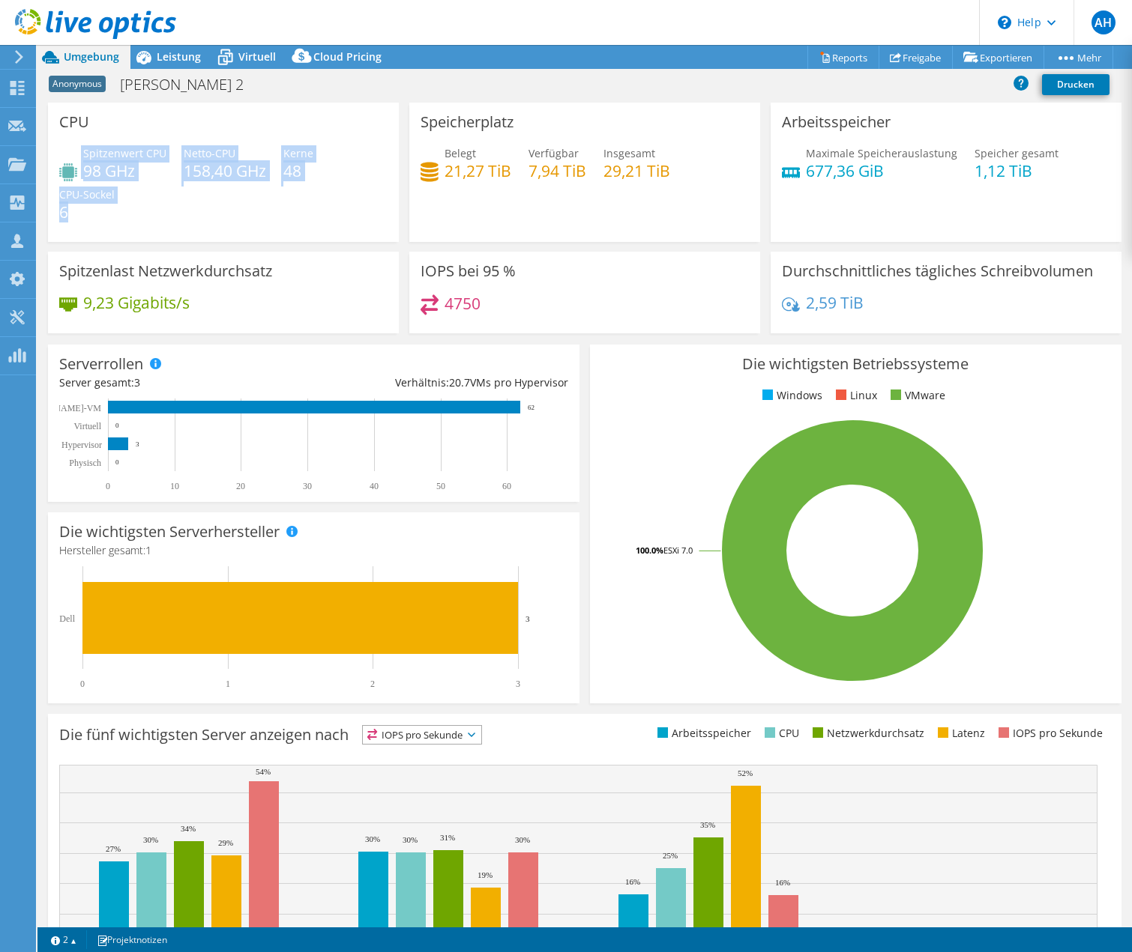
click at [64, 142] on div "CPU Spitzenwert CPU 98 GHz Netto-CPU 158,40 GHz Kerne 48 CPU-Sockel 6" at bounding box center [223, 172] width 351 height 139
click at [75, 143] on div "CPU Spitzenwert CPU 98 GHz Netto-CPU 158,40 GHz Kerne 48 CPU-Sockel 6" at bounding box center [223, 172] width 351 height 139
click at [203, 166] on h4 "158,40 GHz" at bounding box center [225, 171] width 82 height 16
click at [166, 56] on span "Leistung" at bounding box center [179, 56] width 44 height 14
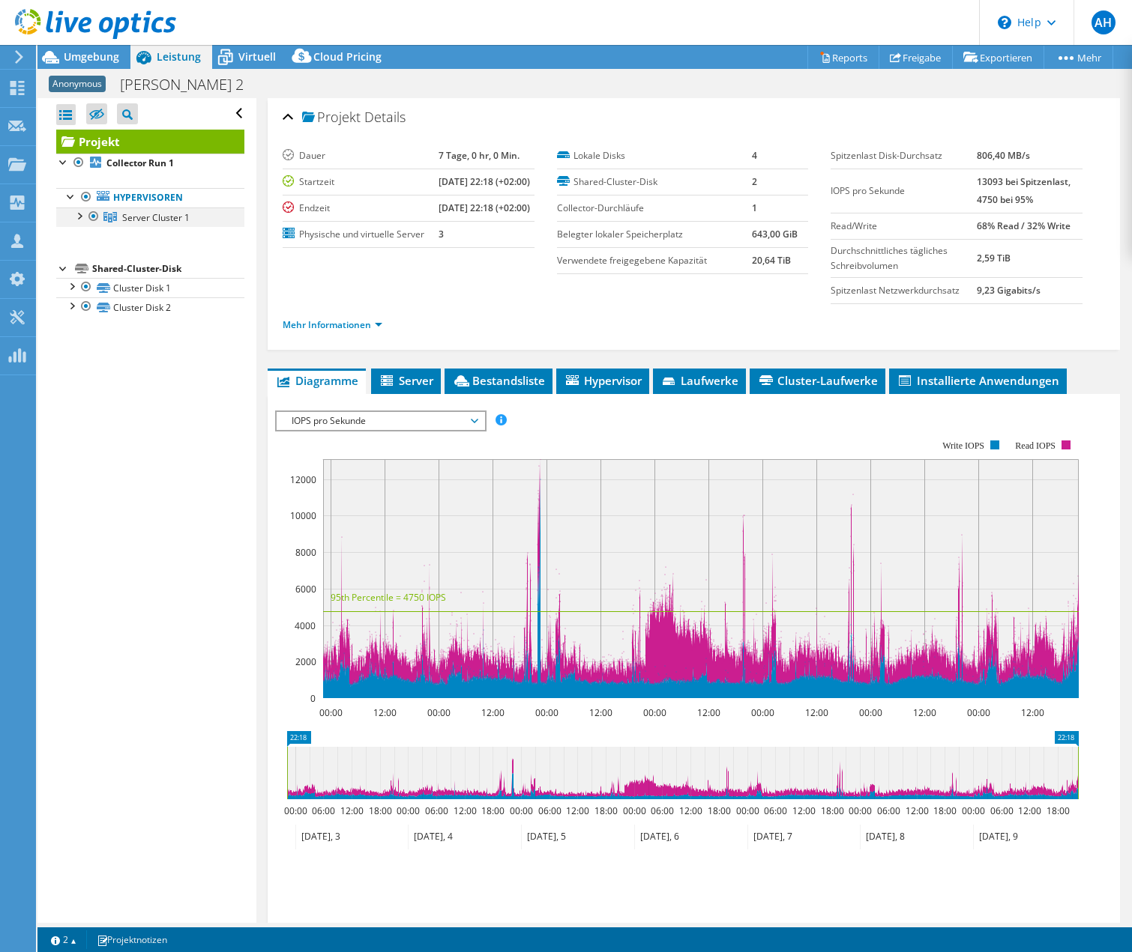
click at [79, 214] on div at bounding box center [78, 215] width 15 height 15
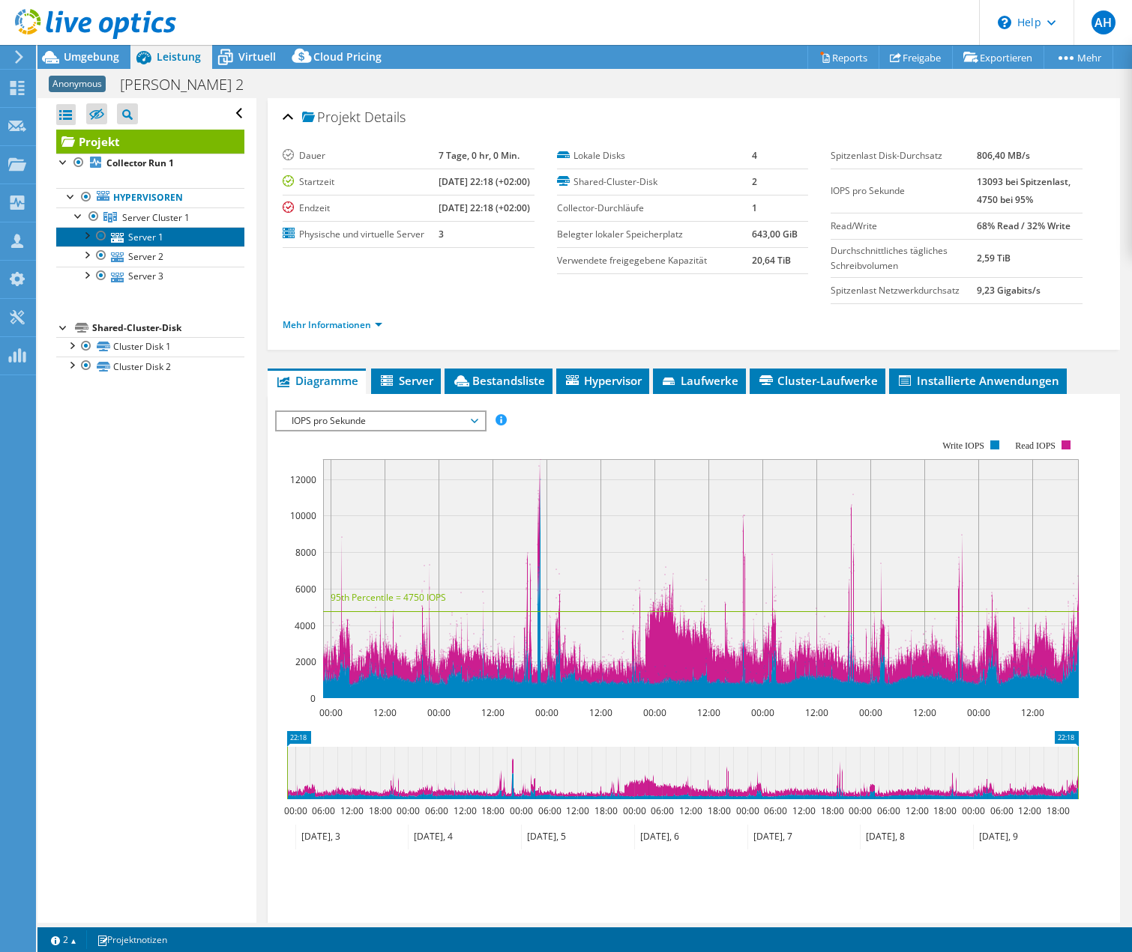
click at [161, 238] on link "Server 1" at bounding box center [150, 236] width 188 height 19
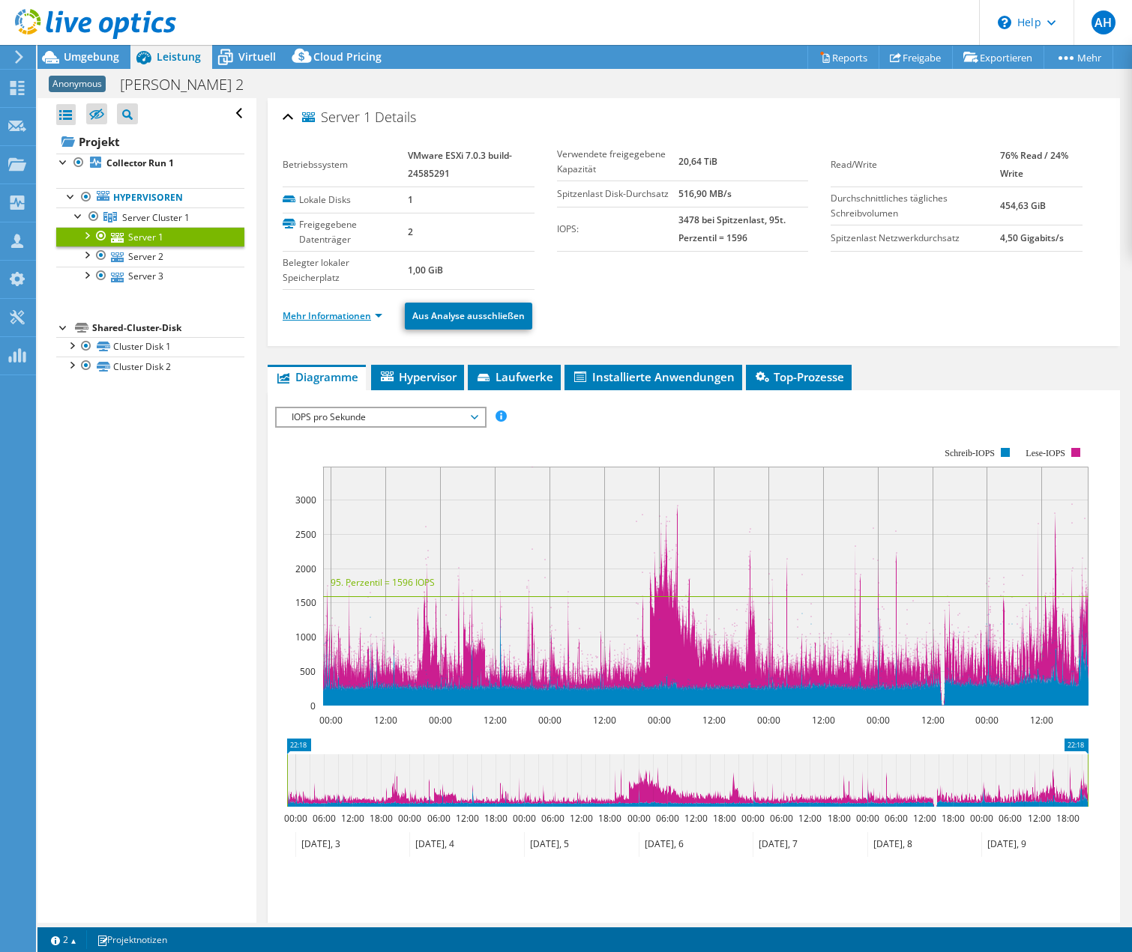
click at [379, 315] on link "Mehr Informationen" at bounding box center [333, 315] width 100 height 13
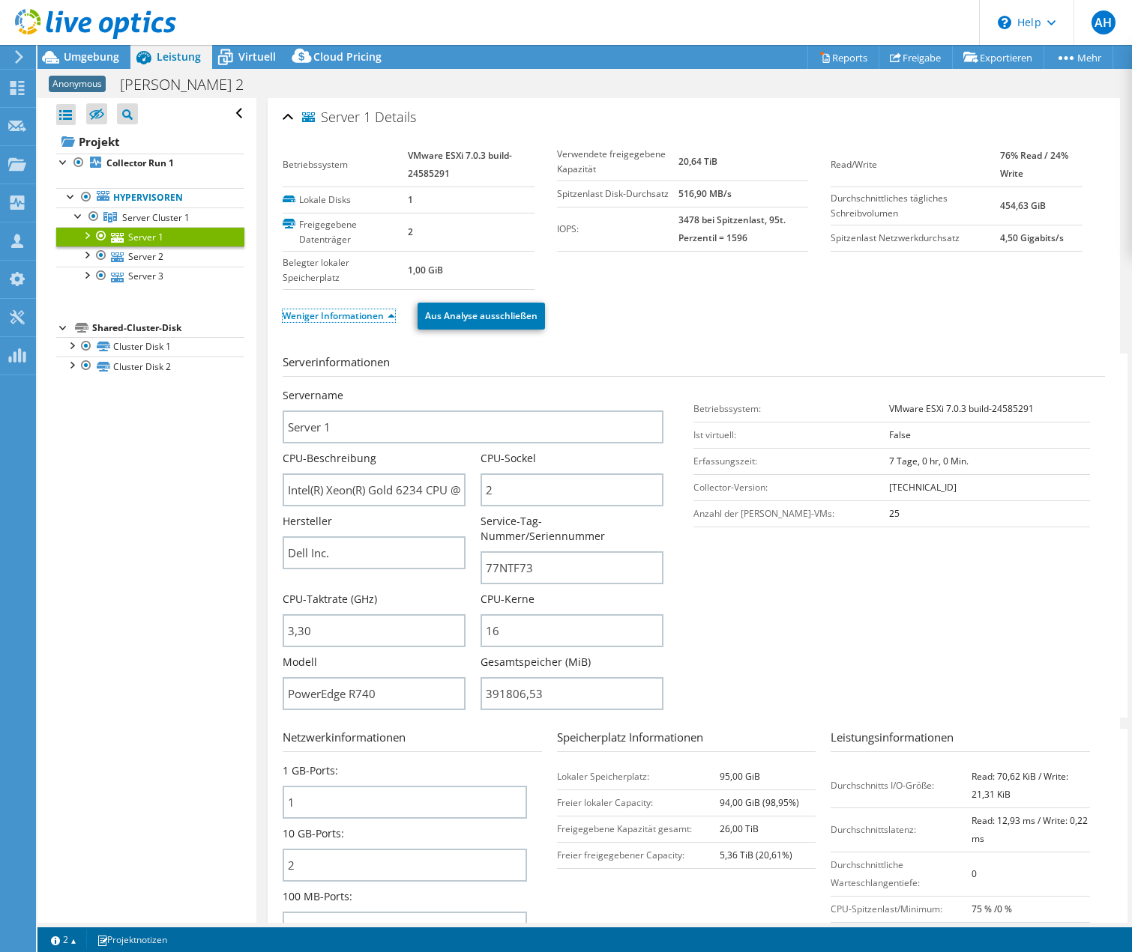
scroll to position [222, 0]
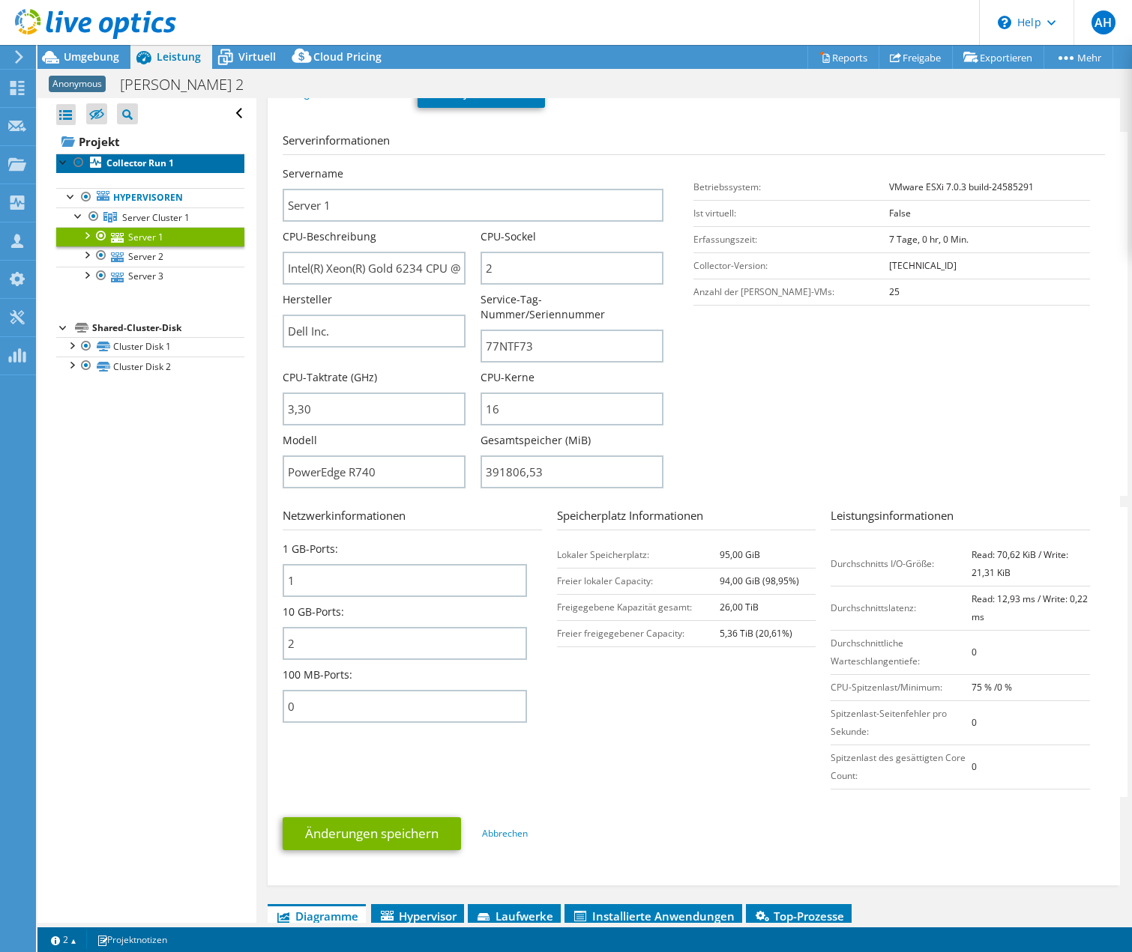
click at [139, 154] on link "Collector Run 1" at bounding box center [150, 163] width 188 height 19
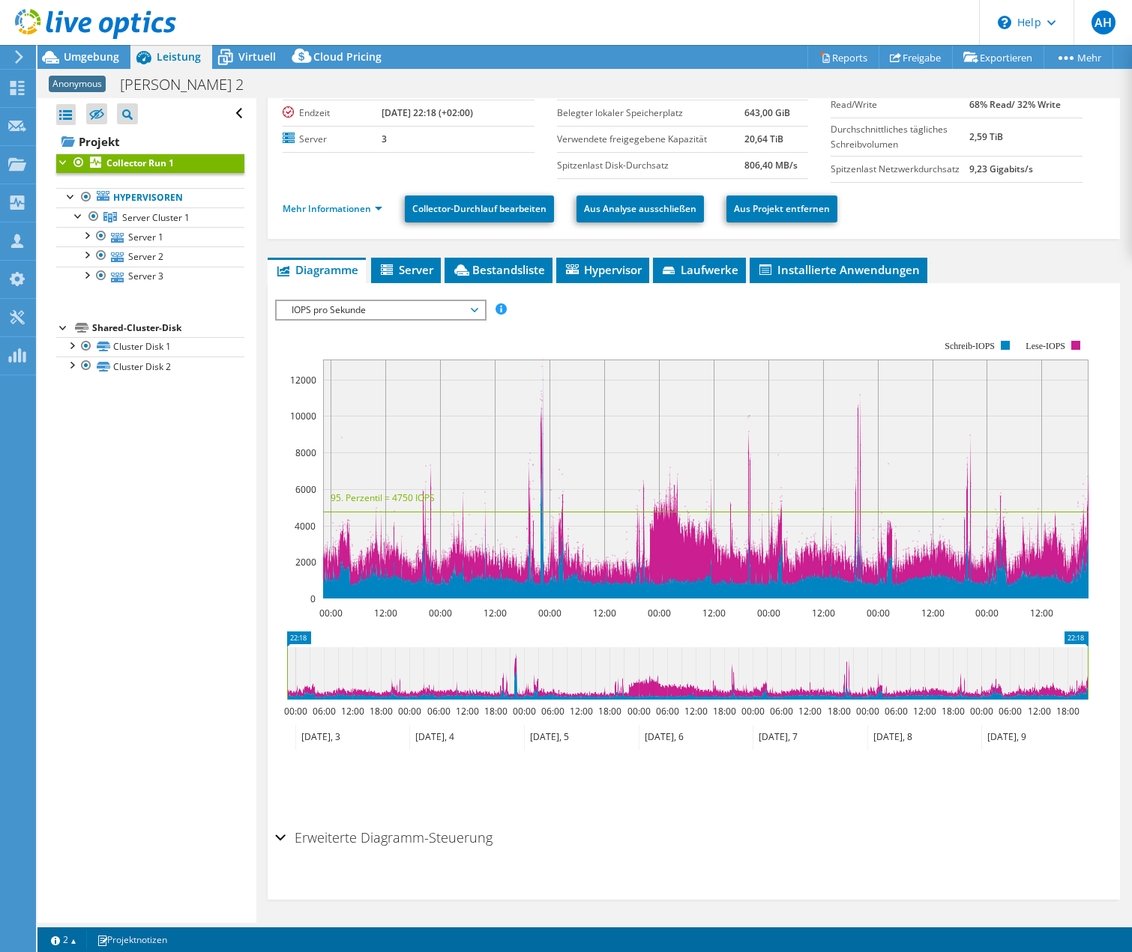
scroll to position [0, 0]
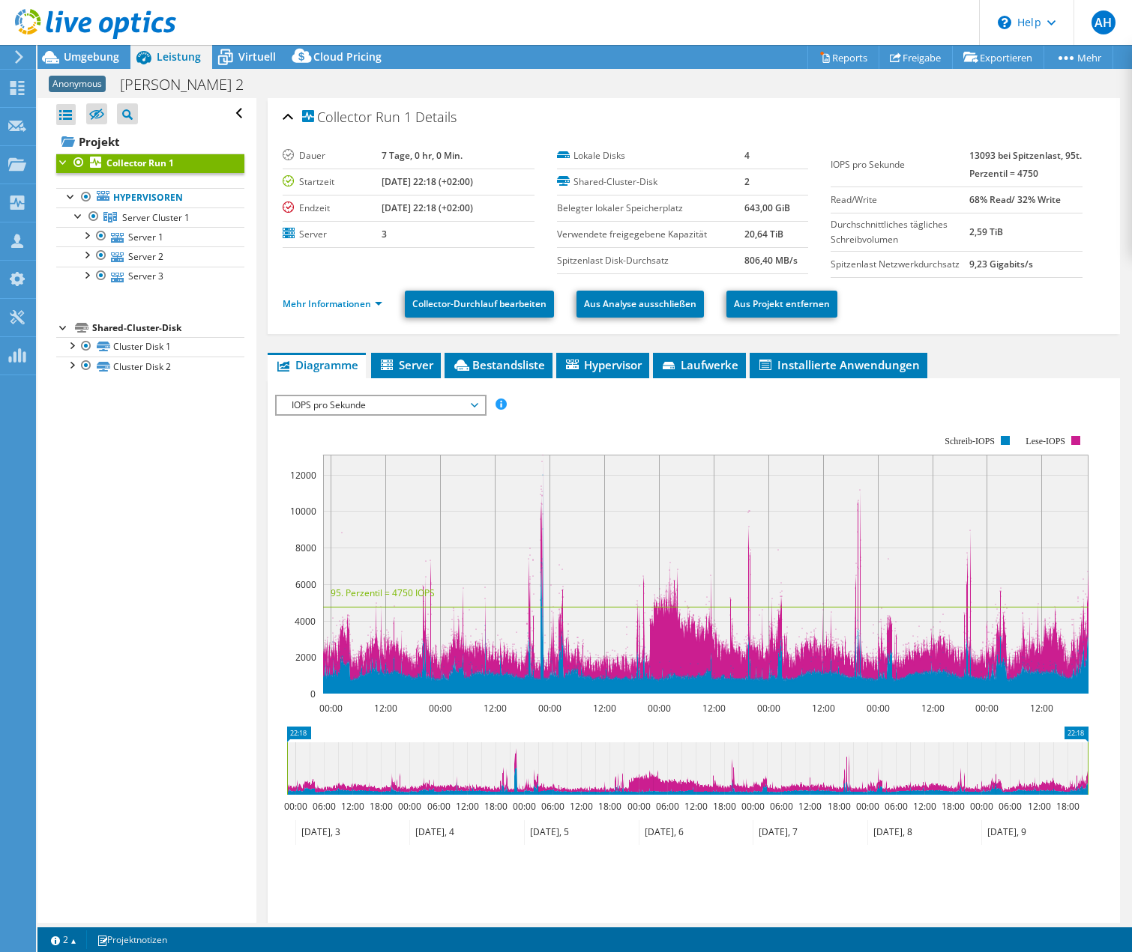
click at [979, 150] on b "13093 bei Spitzenlast, 95t. Perzentil = 4750" at bounding box center [1025, 164] width 112 height 31
click at [973, 152] on b "13093 bei Spitzenlast, 95t. Perzentil = 4750" at bounding box center [1025, 164] width 112 height 31
click at [977, 154] on b "13093 bei Spitzenlast, 95t. Perzentil = 4750" at bounding box center [1025, 164] width 112 height 31
copy b "13093"
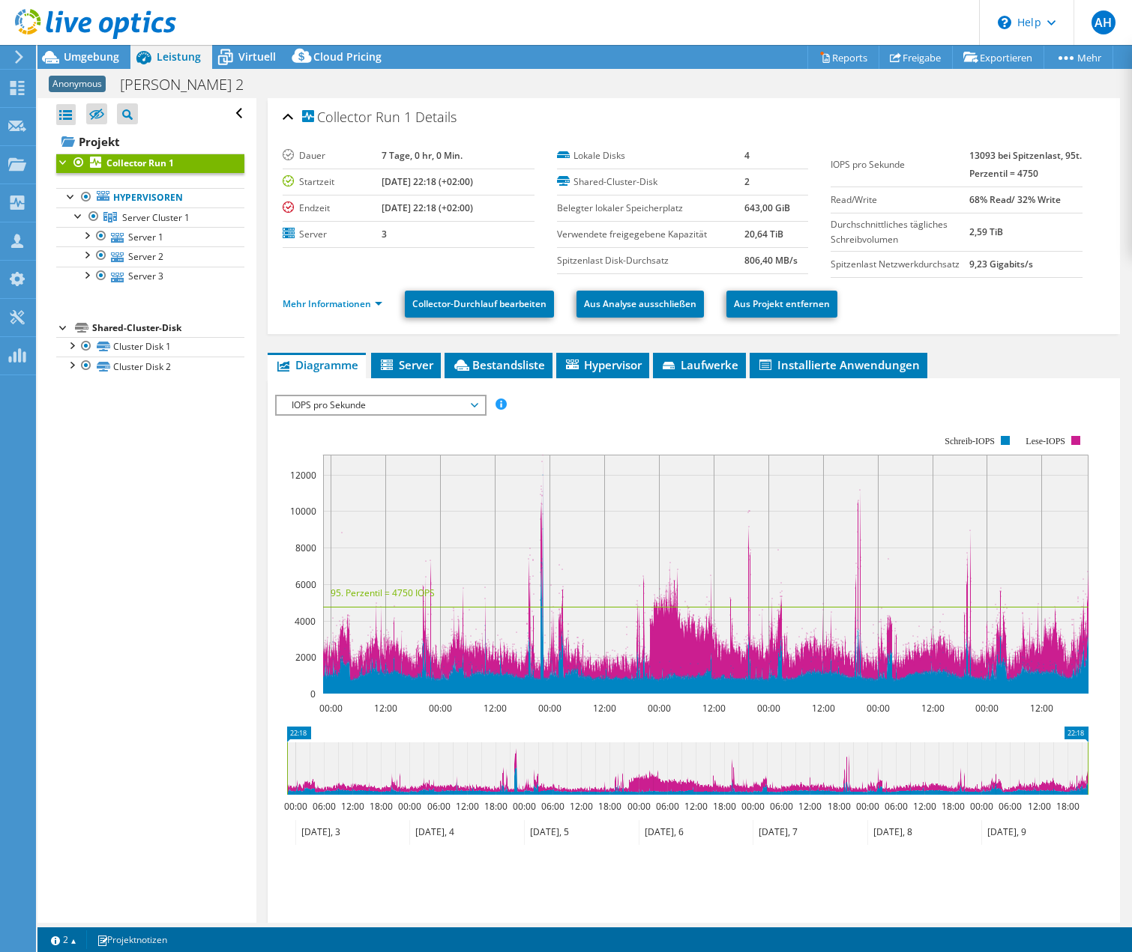
drag, startPoint x: 225, startPoint y: 497, endPoint x: 229, endPoint y: 336, distance: 161.2
click at [226, 497] on div "Alle öffnen Alle schließen Ausgeschlossene Knoten verbergen Projektbaumfilter" at bounding box center [146, 510] width 218 height 825
click at [380, 303] on link "Mehr Informationen" at bounding box center [333, 303] width 100 height 13
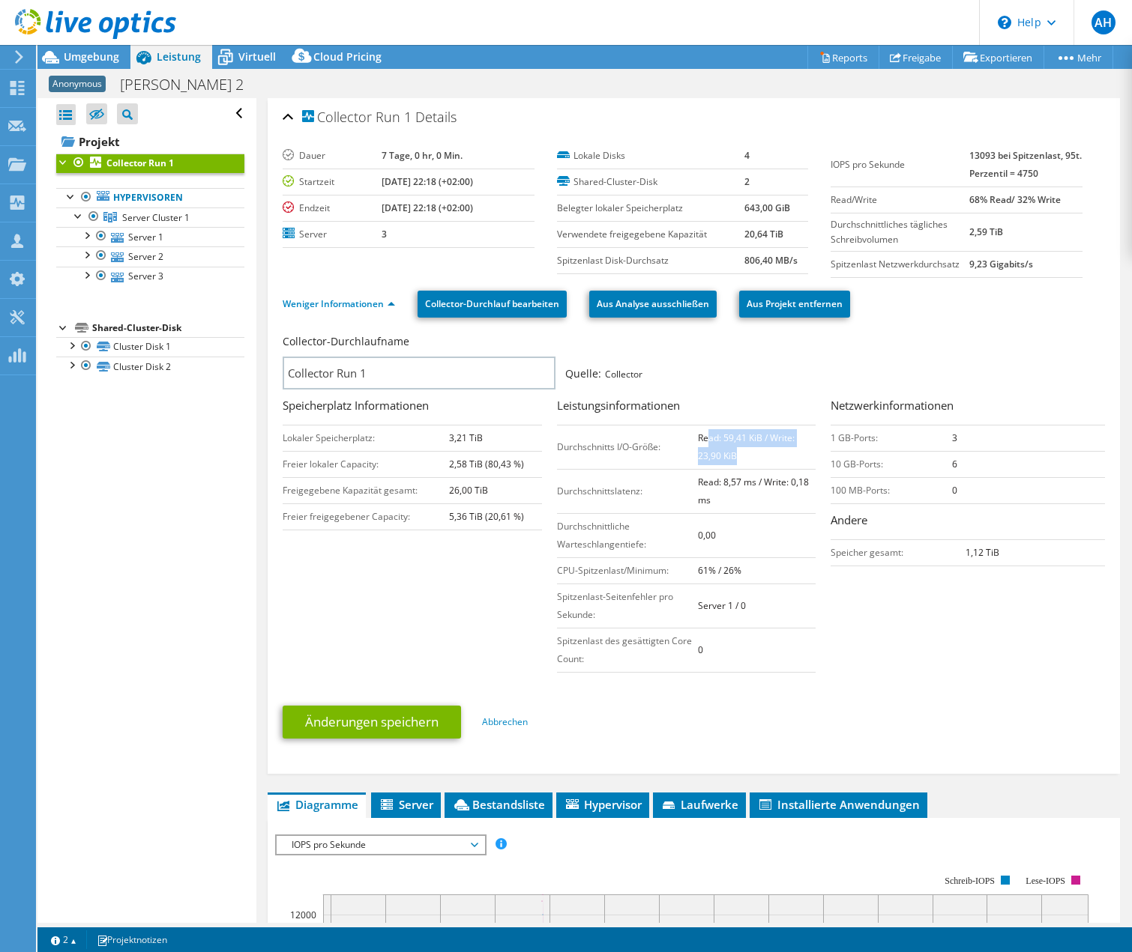
drag, startPoint x: 739, startPoint y: 459, endPoint x: 701, endPoint y: 437, distance: 44.0
click at [701, 437] on td "Read: 59,41 KiB / Write: 23,90 KiB" at bounding box center [757, 447] width 118 height 44
click at [701, 437] on b "Read: 59,41 KiB / Write: 23,90 KiB" at bounding box center [746, 447] width 97 height 31
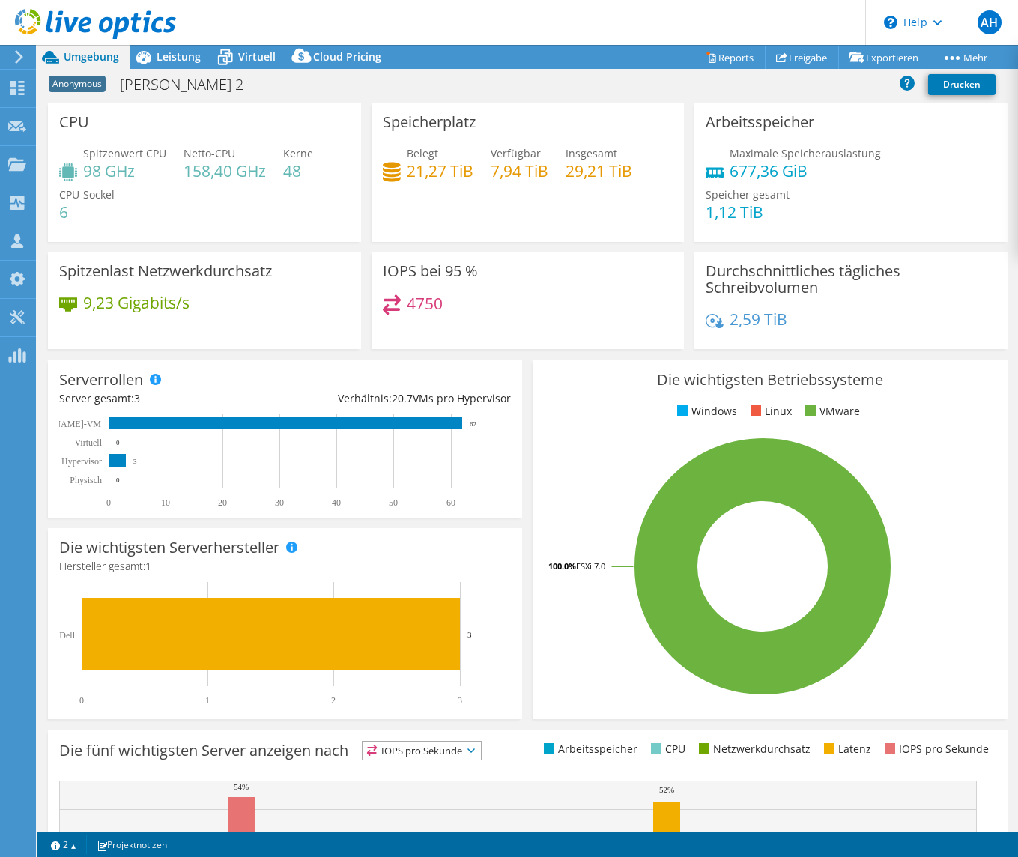
select select "USD"
